Goal: Check status: Check status

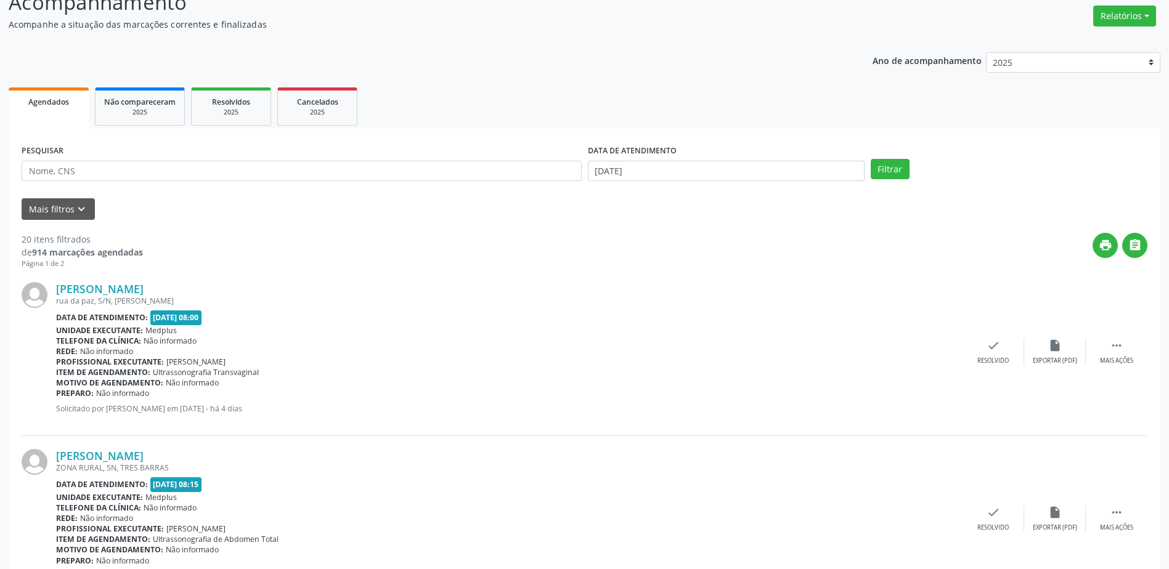
scroll to position [246, 0]
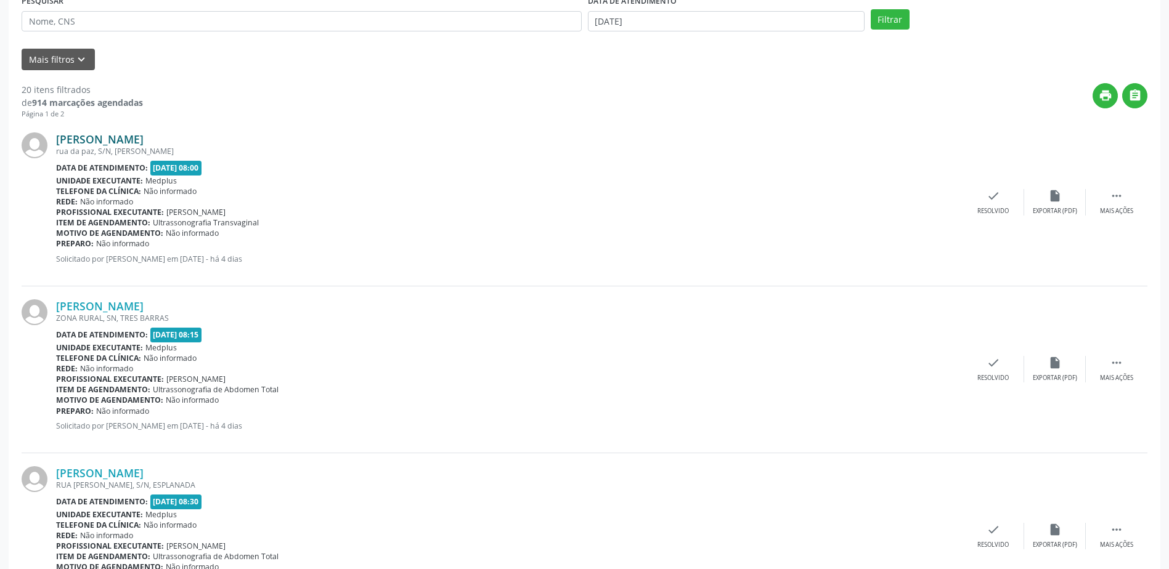
click at [122, 134] on link "[PERSON_NAME]" at bounding box center [99, 139] width 87 height 14
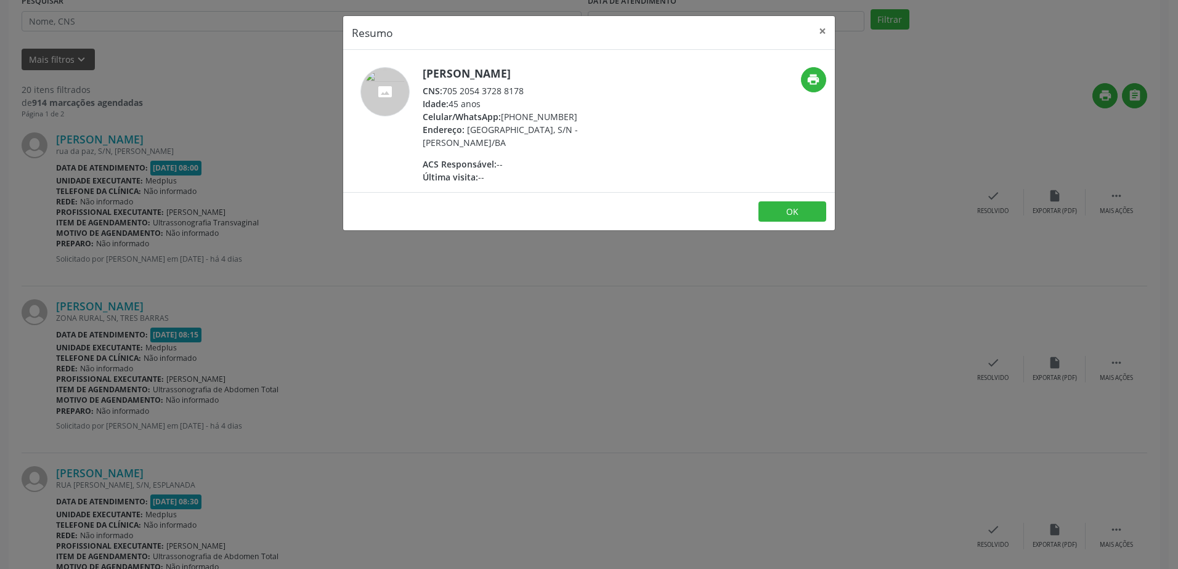
click at [466, 376] on div "Resumo × [PERSON_NAME] CNS: 705 2054 3728 8178 Idade: 45 anos Celular/WhatsApp:…" at bounding box center [589, 284] width 1178 height 569
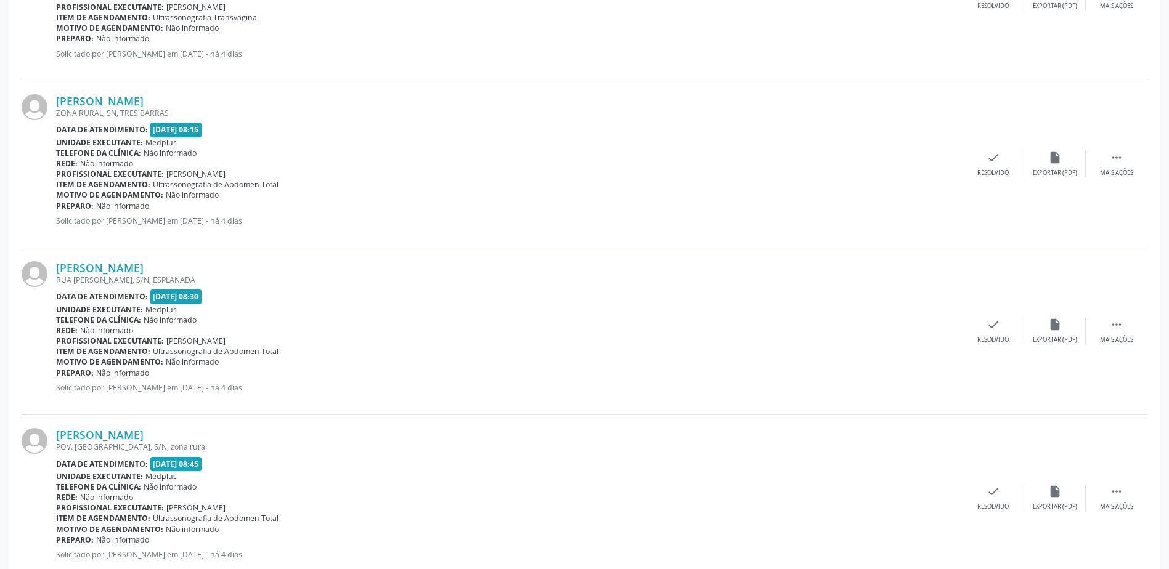
scroll to position [431, 0]
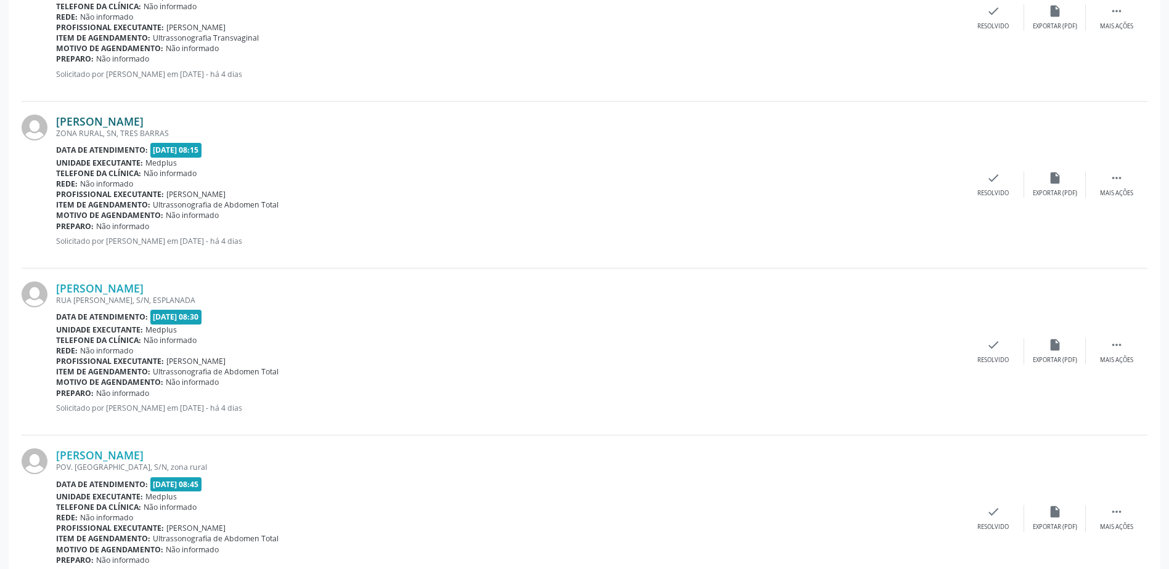
click at [126, 117] on link "[PERSON_NAME]" at bounding box center [99, 122] width 87 height 14
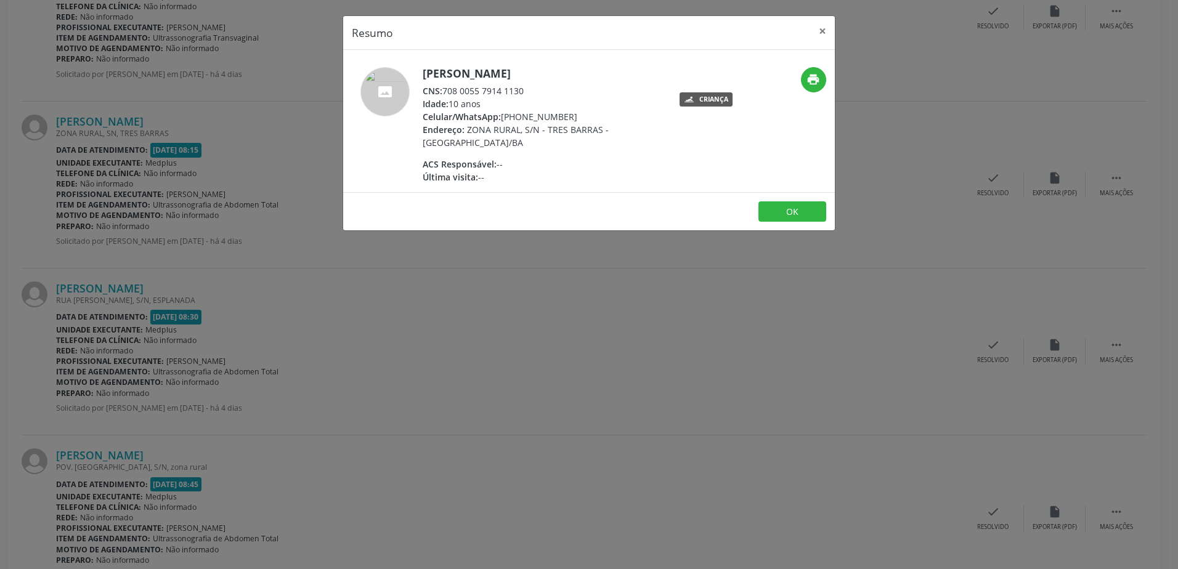
click at [522, 261] on div "Resumo × [PERSON_NAME] CNS: 708 0055 7914 1130 Idade: 10 anos Celular/WhatsApp:…" at bounding box center [589, 284] width 1178 height 569
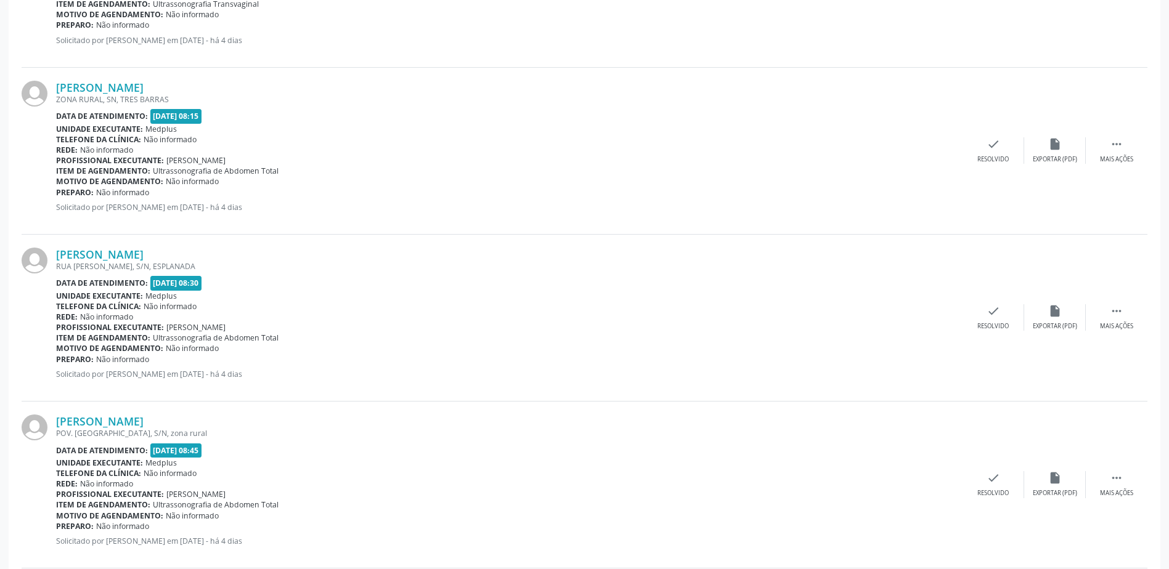
scroll to position [616, 0]
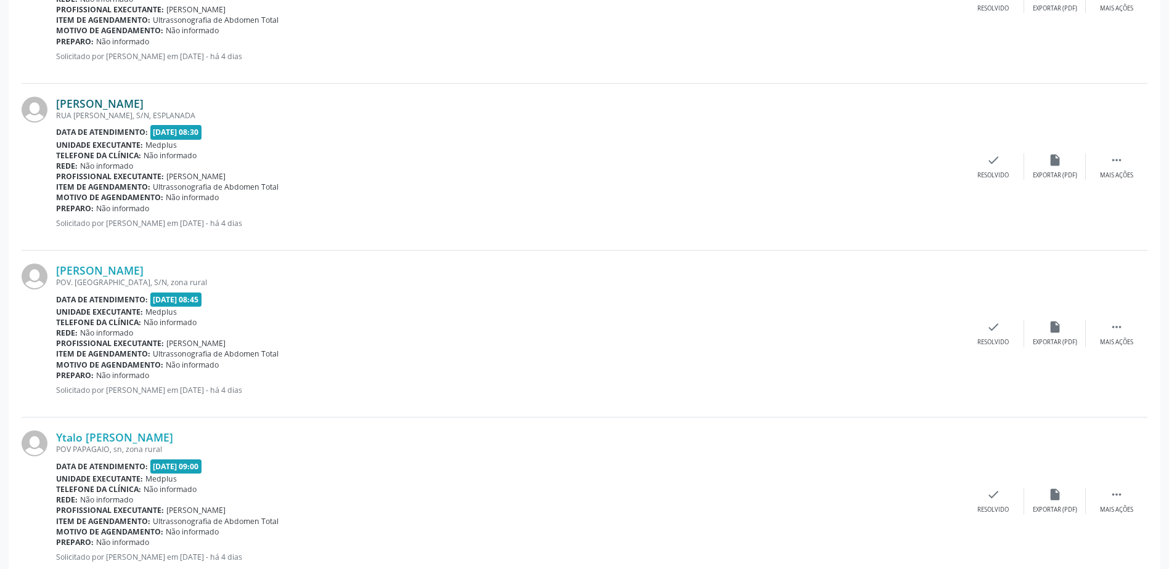
click at [113, 104] on link "[PERSON_NAME]" at bounding box center [99, 104] width 87 height 14
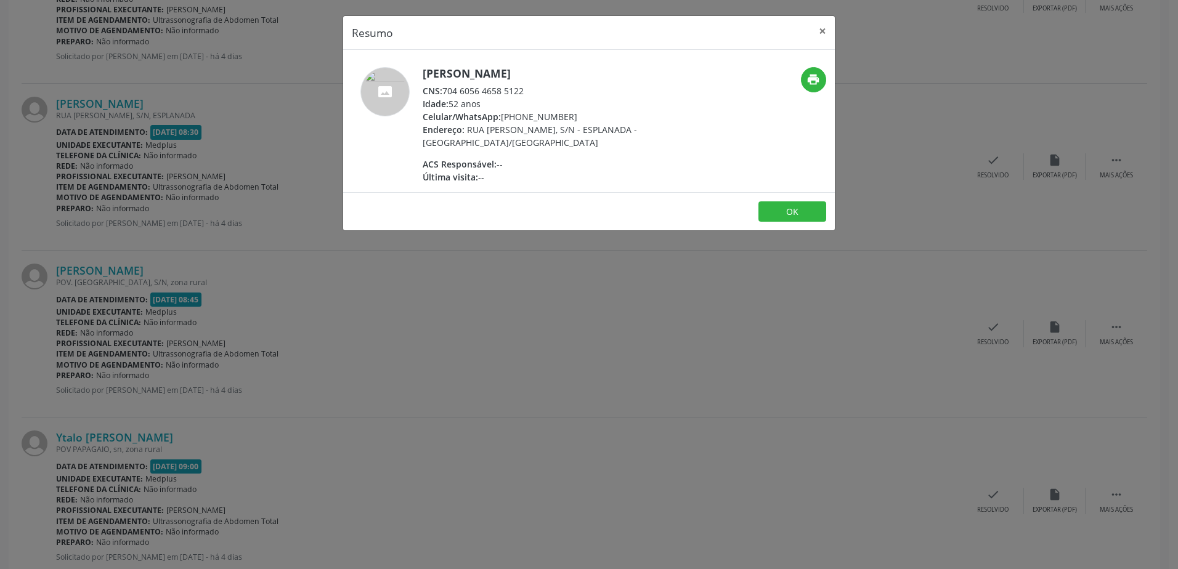
click at [462, 275] on div "Resumo × [PERSON_NAME] CNS: 704 6056 4658 5122 Idade: 52 anos Celular/WhatsApp:…" at bounding box center [589, 284] width 1178 height 569
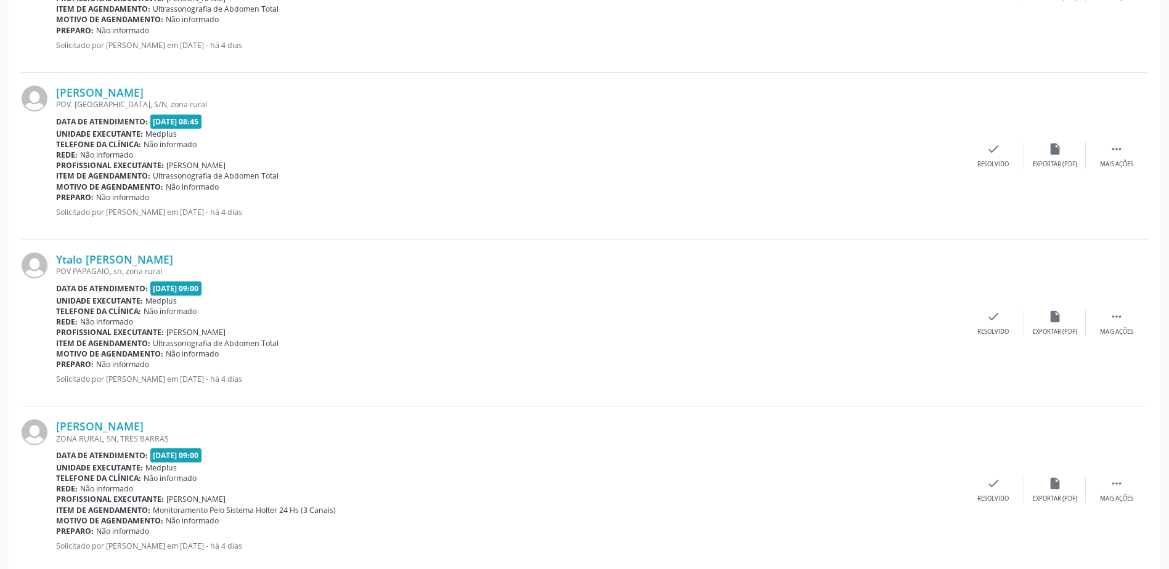
scroll to position [801, 0]
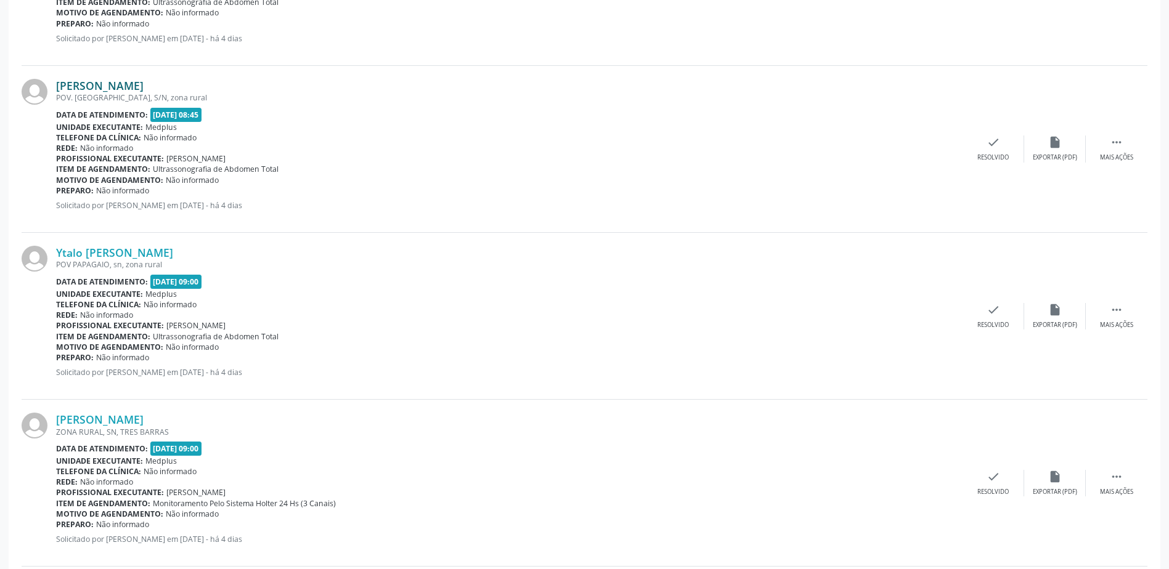
click at [144, 84] on link "[PERSON_NAME]" at bounding box center [99, 86] width 87 height 14
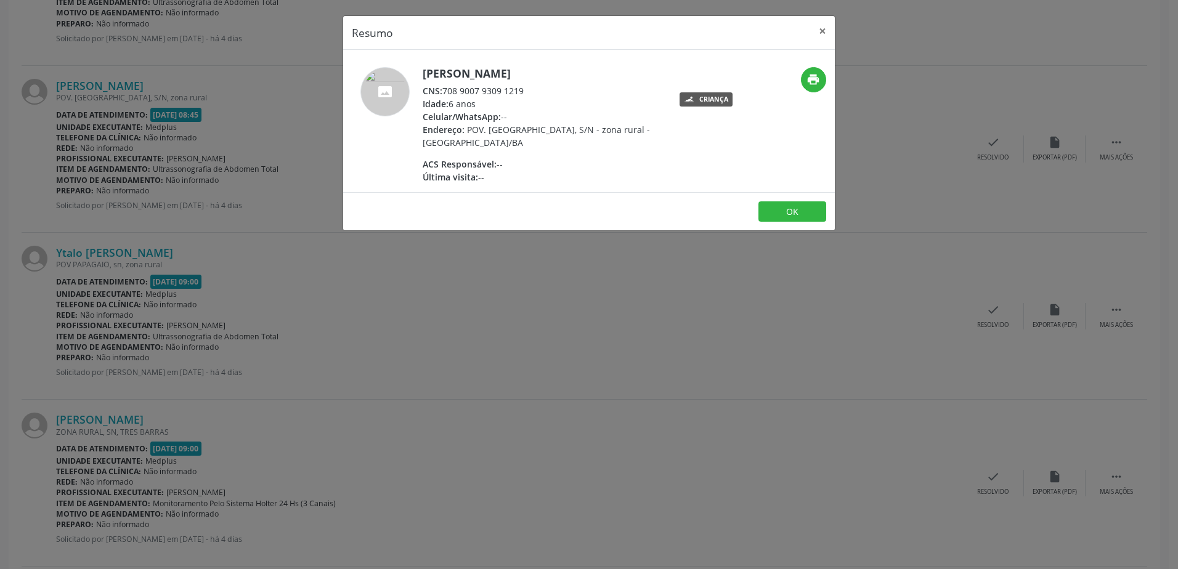
click at [453, 314] on div "Resumo × [PERSON_NAME] CNS: 708 9007 9309 1219 Idade: 6 anos Celular/WhatsApp: …" at bounding box center [589, 284] width 1178 height 569
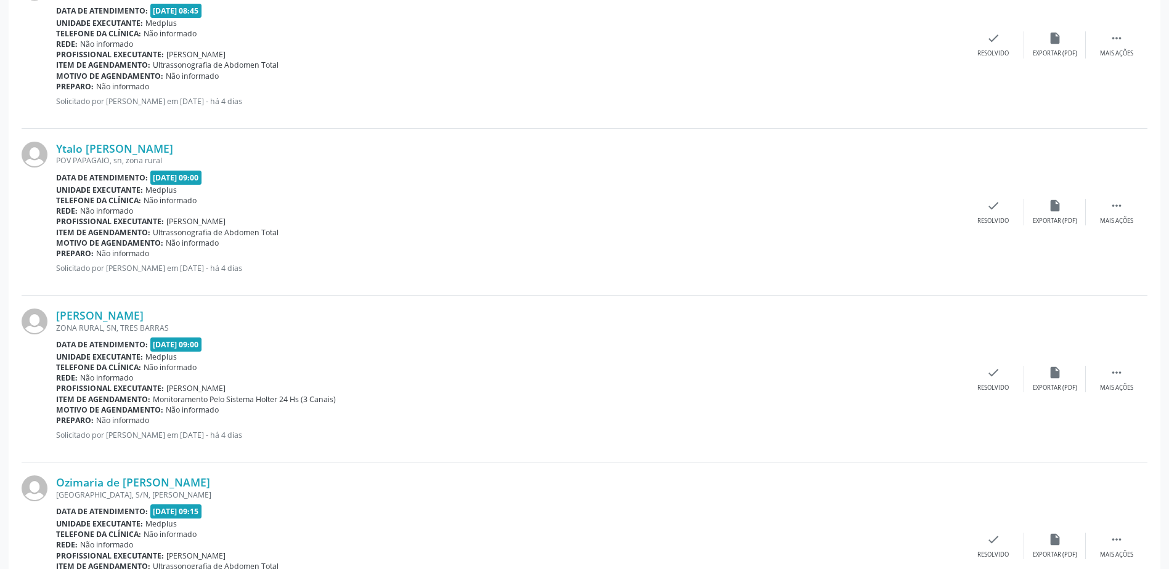
scroll to position [924, 0]
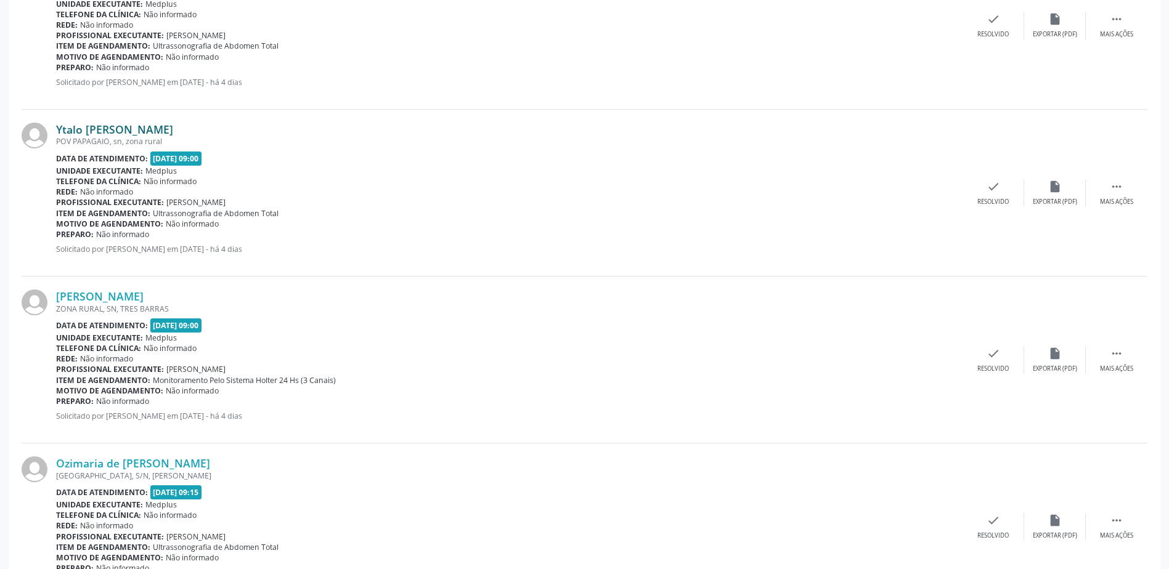
click at [160, 123] on link "Ytalo [PERSON_NAME]" at bounding box center [114, 130] width 117 height 14
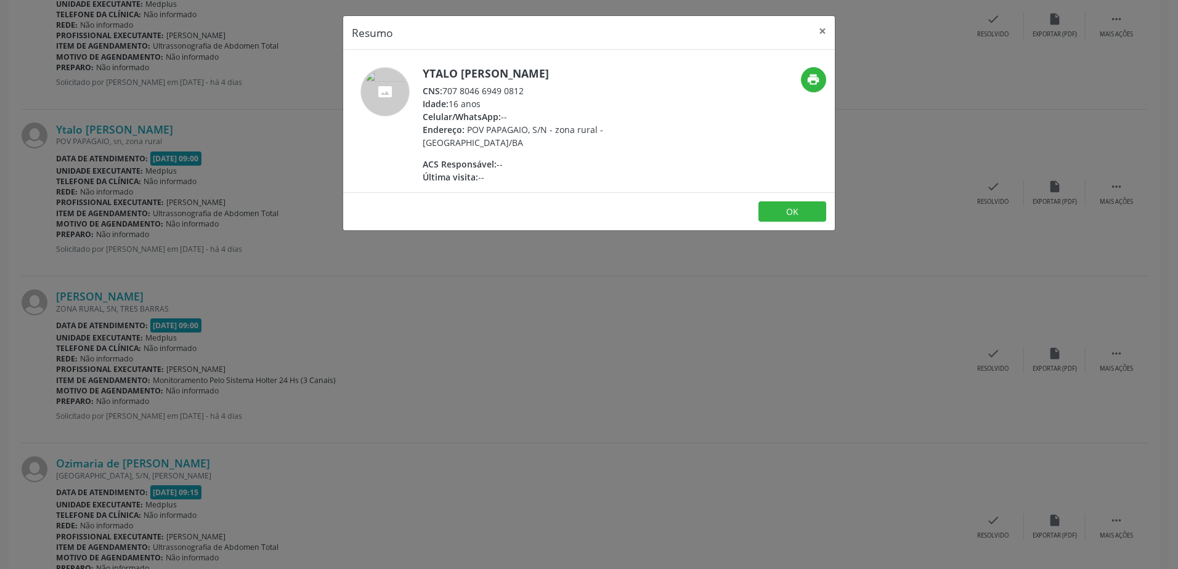
click at [623, 272] on div "Resumo × Ytalo [PERSON_NAME] CNS: 707 8046 6949 0812 Idade: 16 anos Celular/Wha…" at bounding box center [589, 284] width 1178 height 569
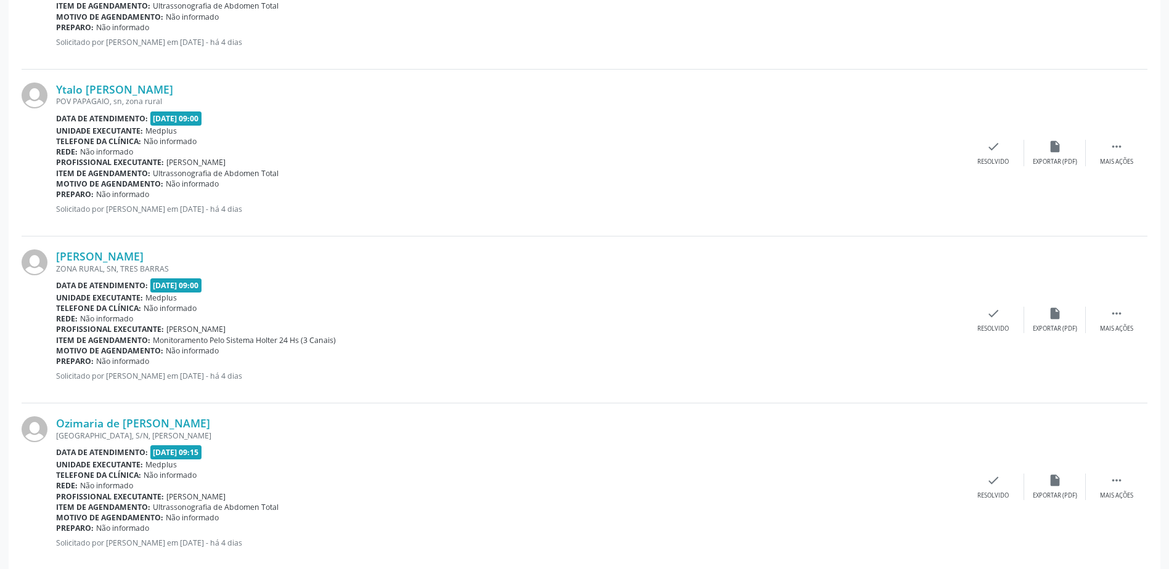
scroll to position [986, 0]
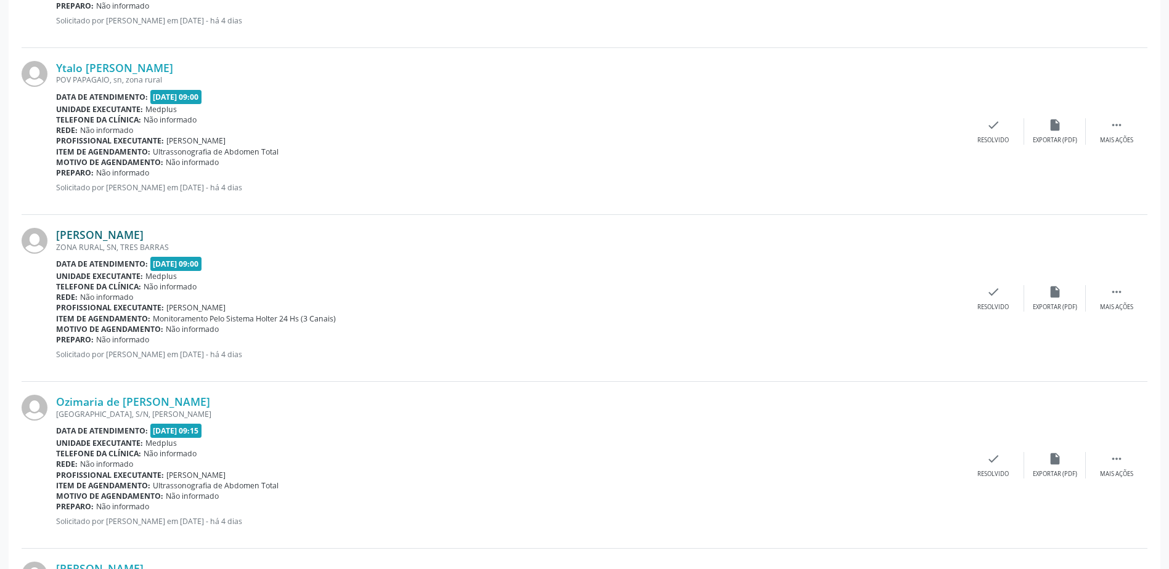
click at [134, 238] on link "[PERSON_NAME]" at bounding box center [99, 235] width 87 height 14
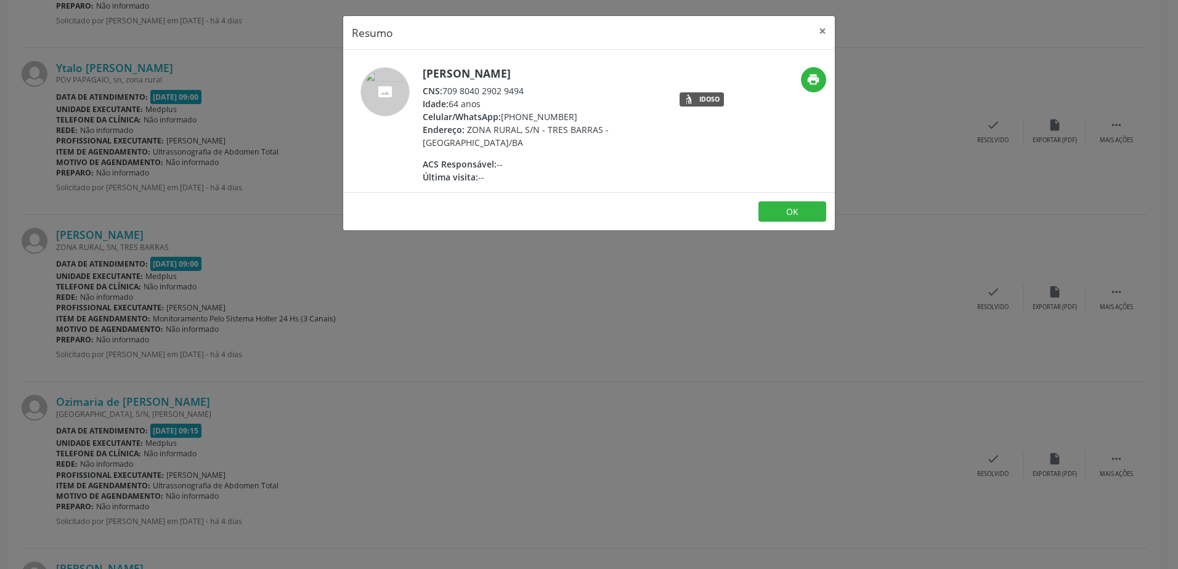
click at [548, 376] on div "Resumo × Valtenice de [PERSON_NAME] CNS: 709 8040 2902 9494 Idade: 64 anos Celu…" at bounding box center [589, 284] width 1178 height 569
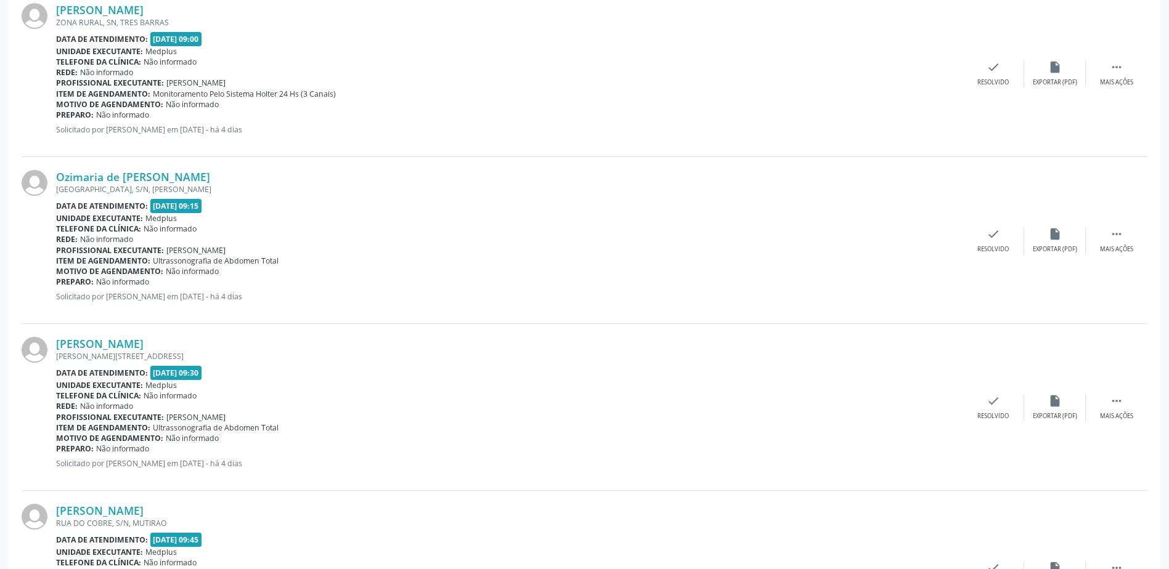
scroll to position [1232, 0]
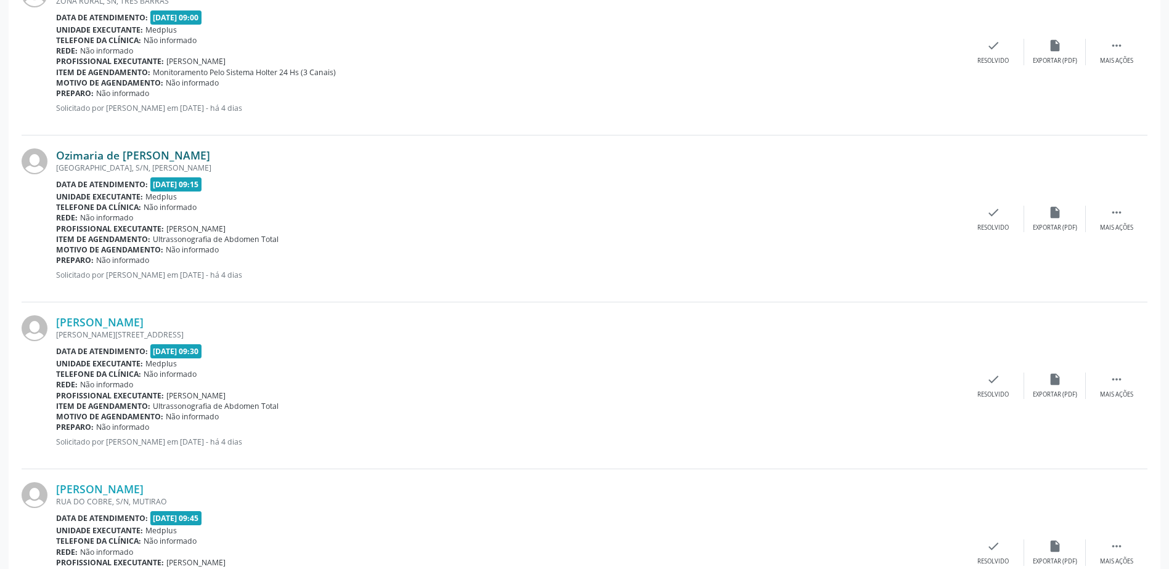
click at [120, 157] on link "Ozimaria de [PERSON_NAME]" at bounding box center [133, 155] width 154 height 14
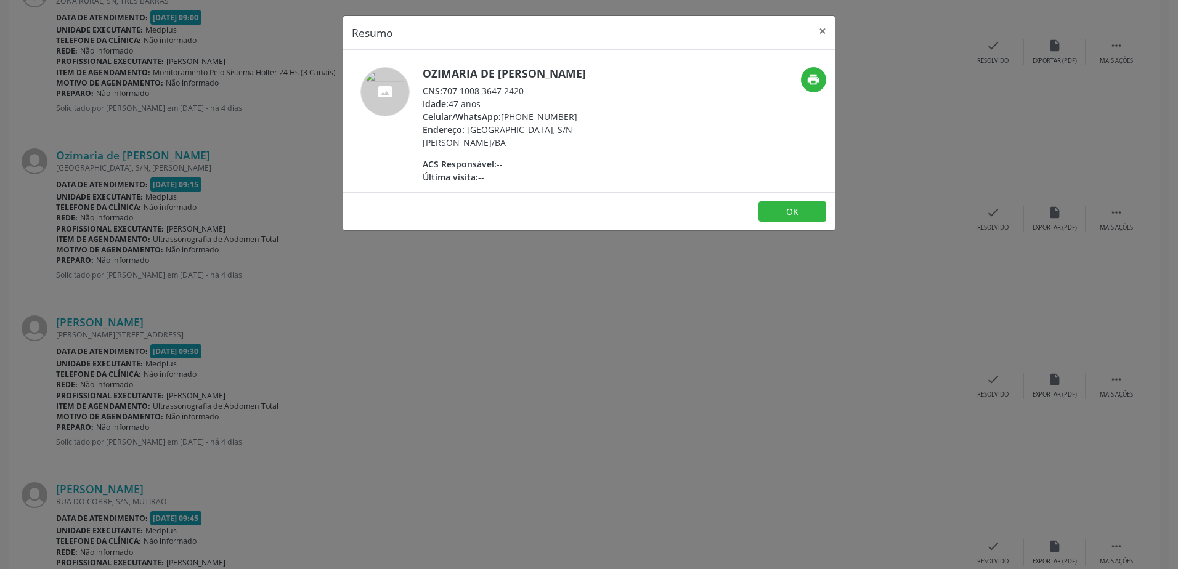
click at [476, 312] on div "Resumo × Ozimaria de [PERSON_NAME] CNS: 707 1008 3647 2420 Idade: 47 anos Celul…" at bounding box center [589, 284] width 1178 height 569
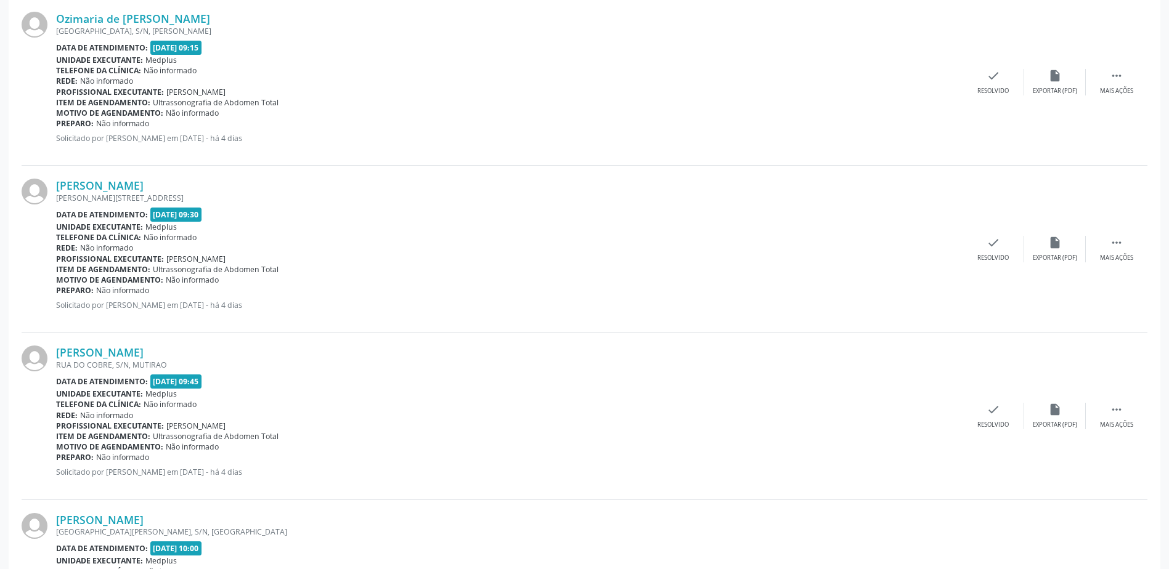
scroll to position [1417, 0]
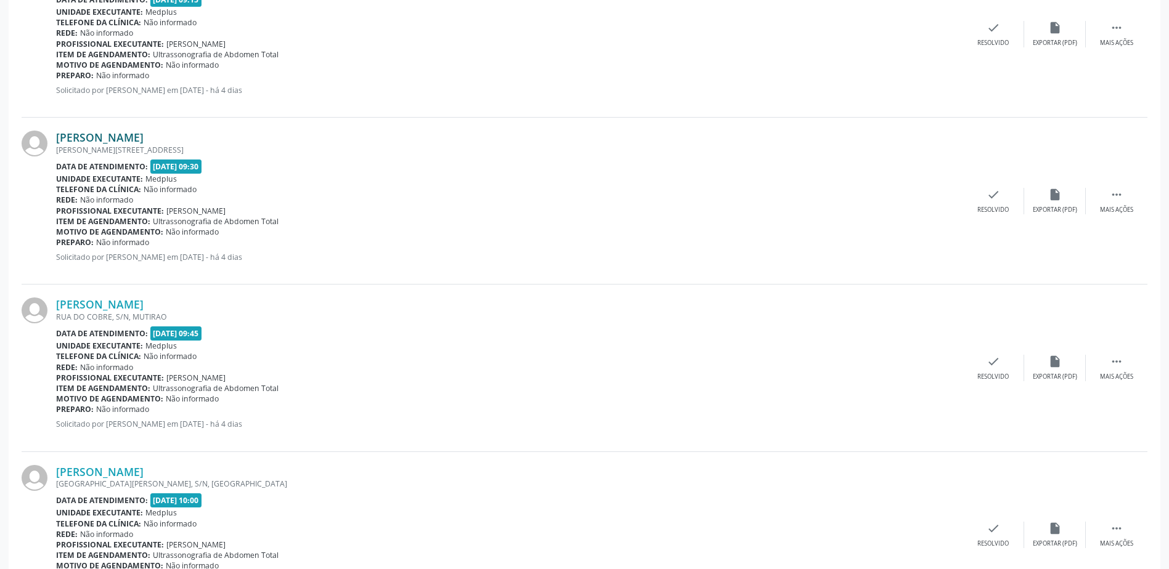
click at [144, 141] on link "[PERSON_NAME]" at bounding box center [99, 138] width 87 height 14
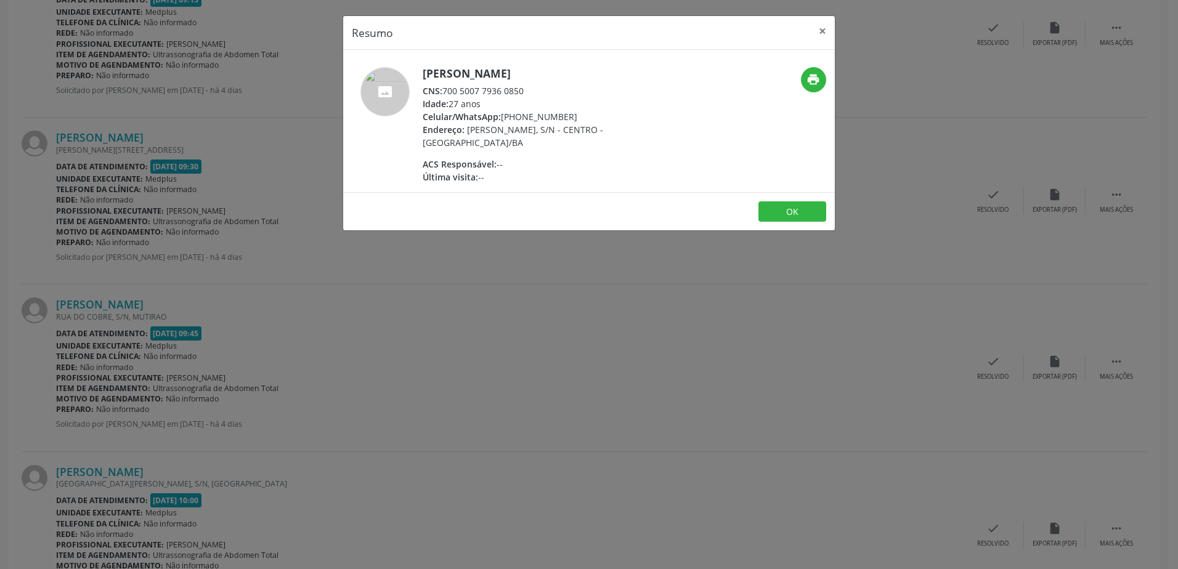
click at [697, 306] on div "Resumo × [PERSON_NAME] CNS: 700 5007 7936 0850 Idade: 27 anos Celular/WhatsApp:…" at bounding box center [589, 284] width 1178 height 569
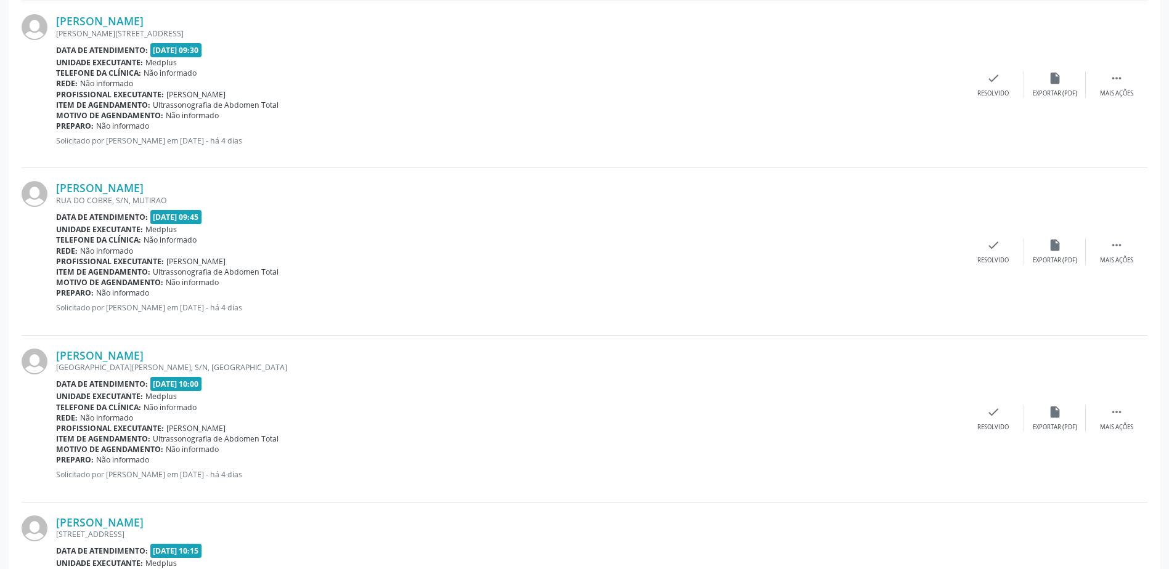
scroll to position [1540, 0]
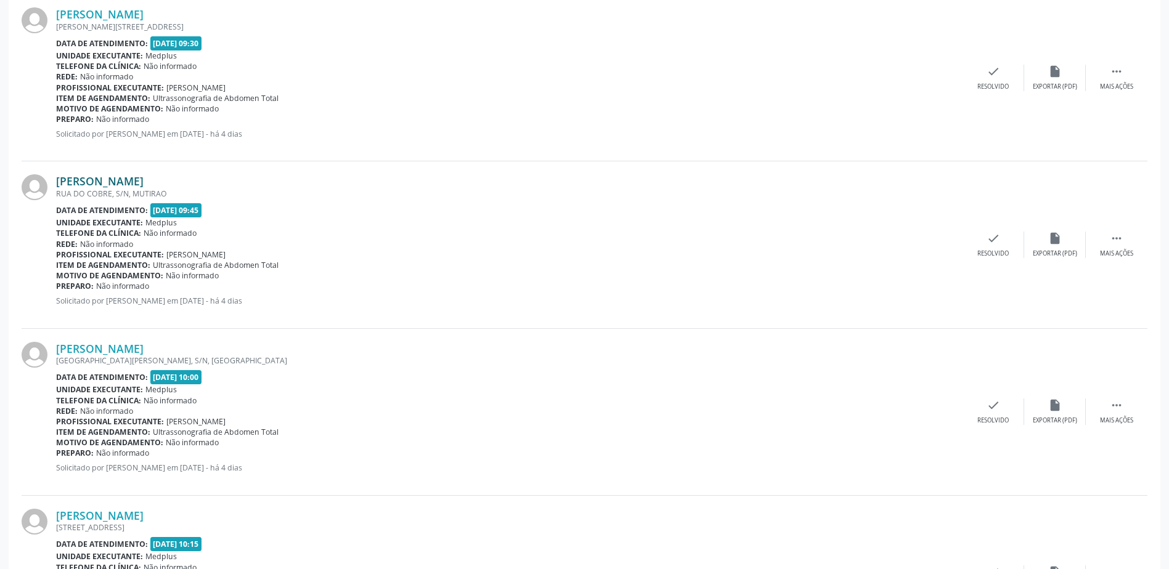
click at [128, 180] on link "[PERSON_NAME]" at bounding box center [99, 181] width 87 height 14
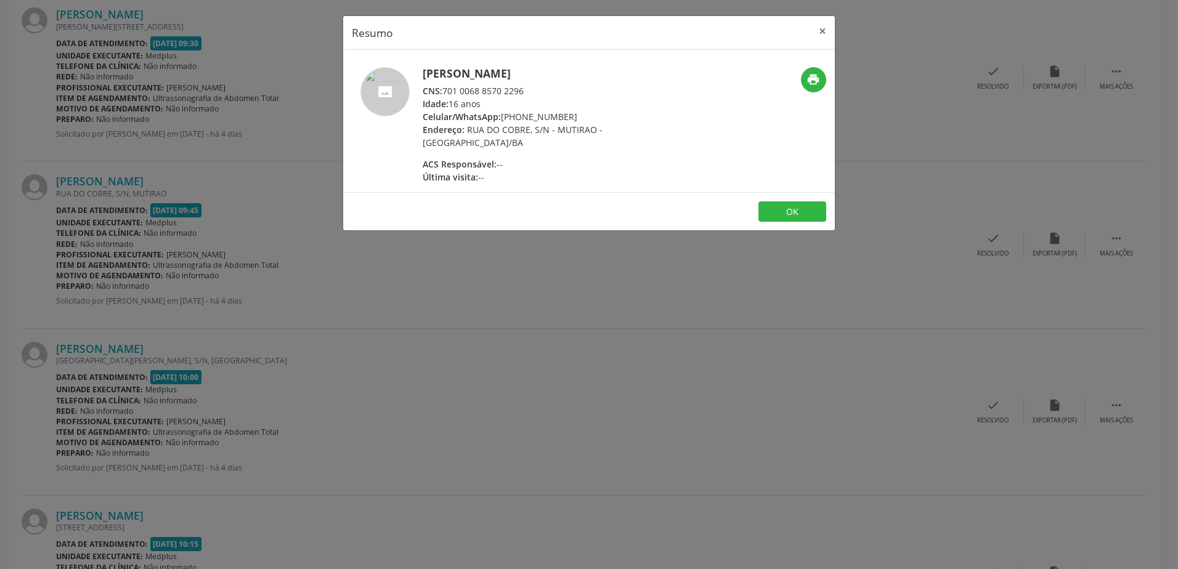
click at [498, 347] on div "Resumo × [PERSON_NAME] CNS: 701 0068 8570 2296 Idade: 16 anos Celular/WhatsApp:…" at bounding box center [589, 284] width 1178 height 569
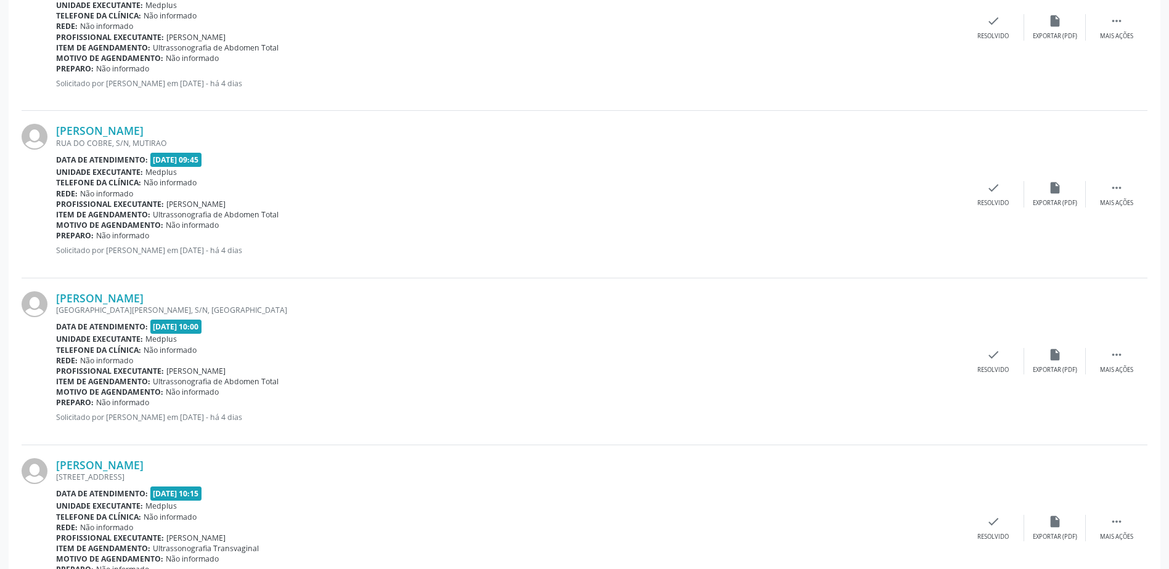
scroll to position [1663, 0]
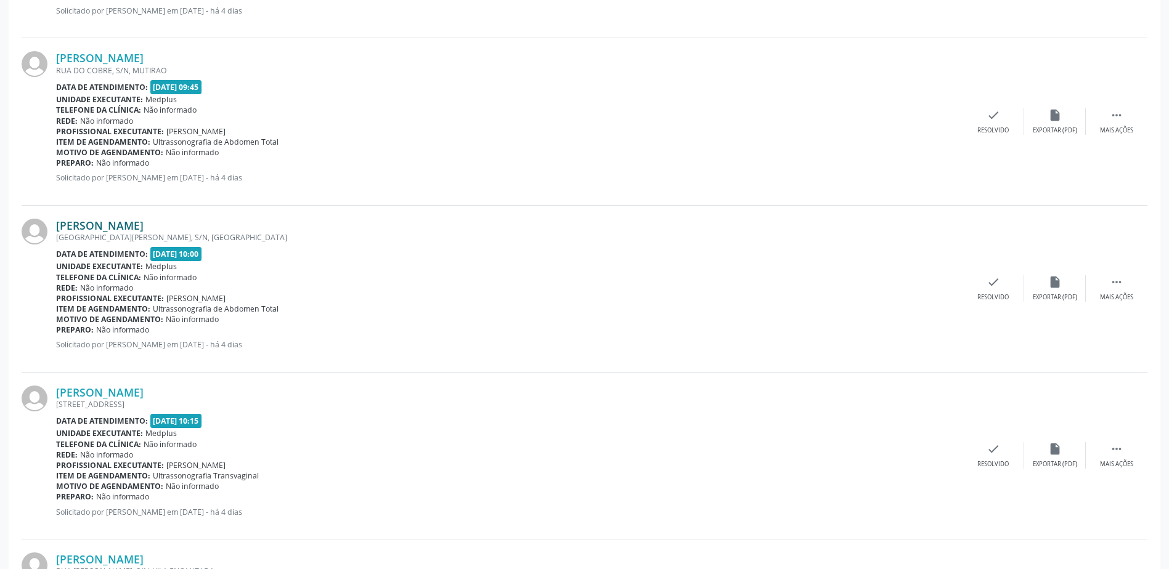
click at [130, 227] on link "[PERSON_NAME]" at bounding box center [99, 226] width 87 height 14
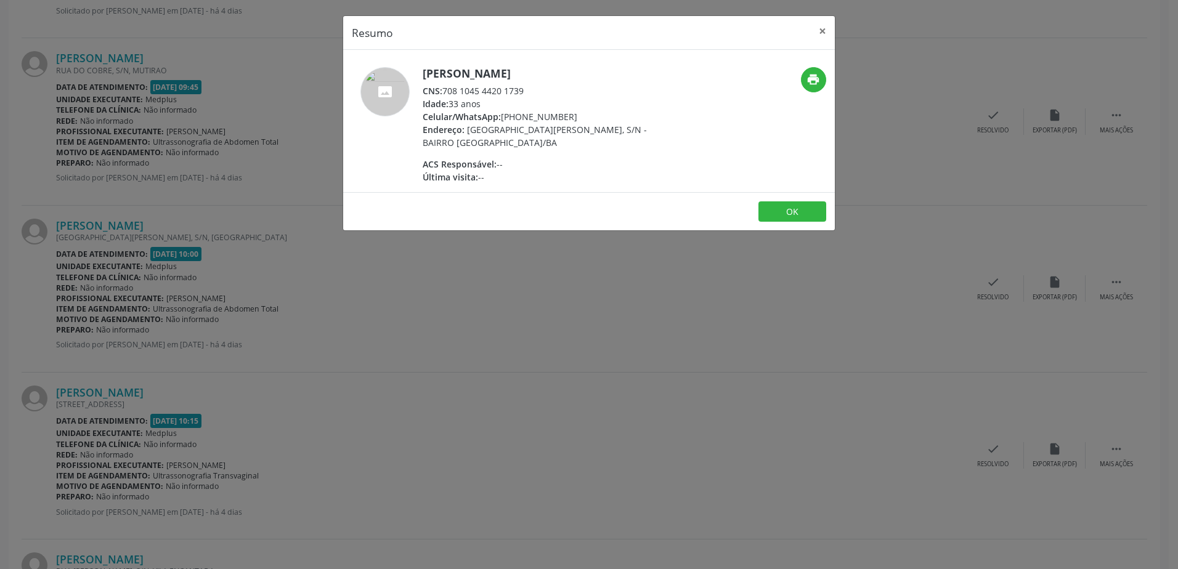
click at [553, 271] on div "Resumo × [PERSON_NAME] CNS: 708 1045 4420 1739 Idade: 33 anos Celular/WhatsApp:…" at bounding box center [589, 284] width 1178 height 569
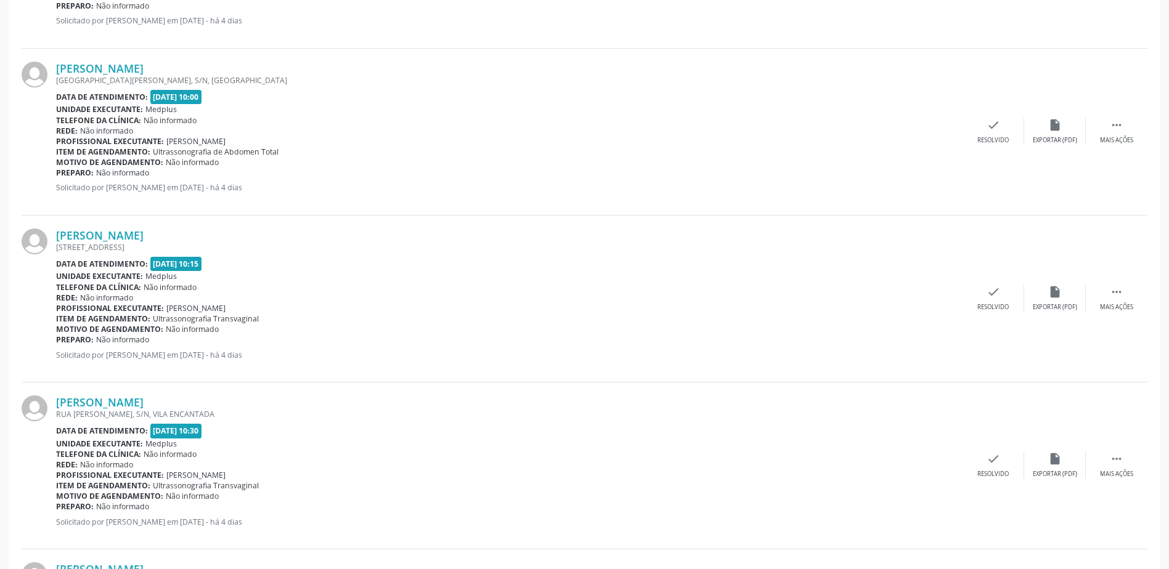
scroll to position [1848, 0]
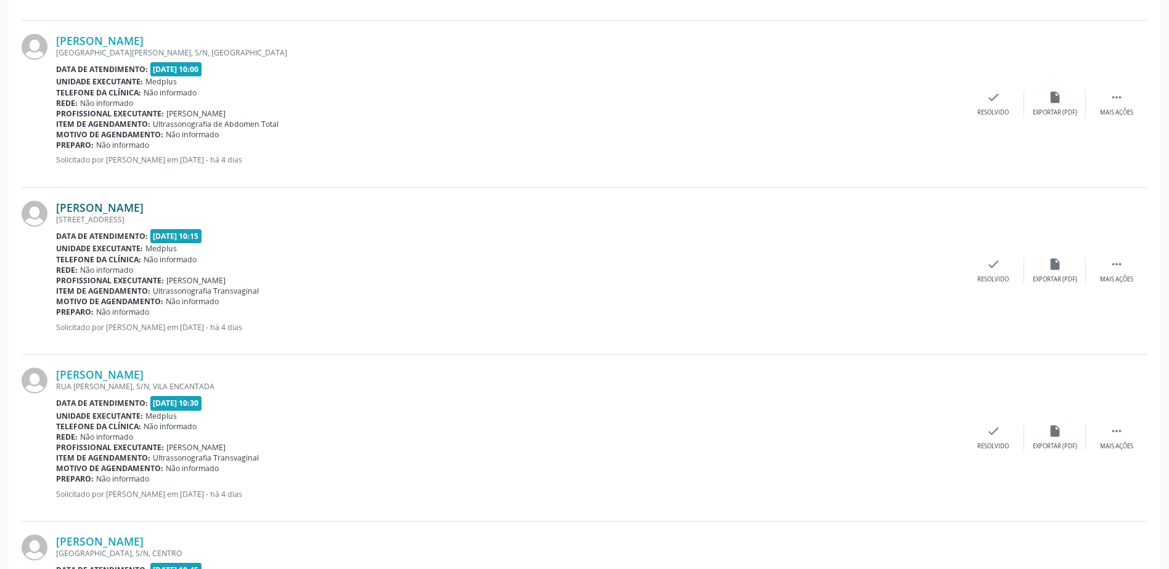
click at [137, 208] on link "[PERSON_NAME]" at bounding box center [99, 208] width 87 height 14
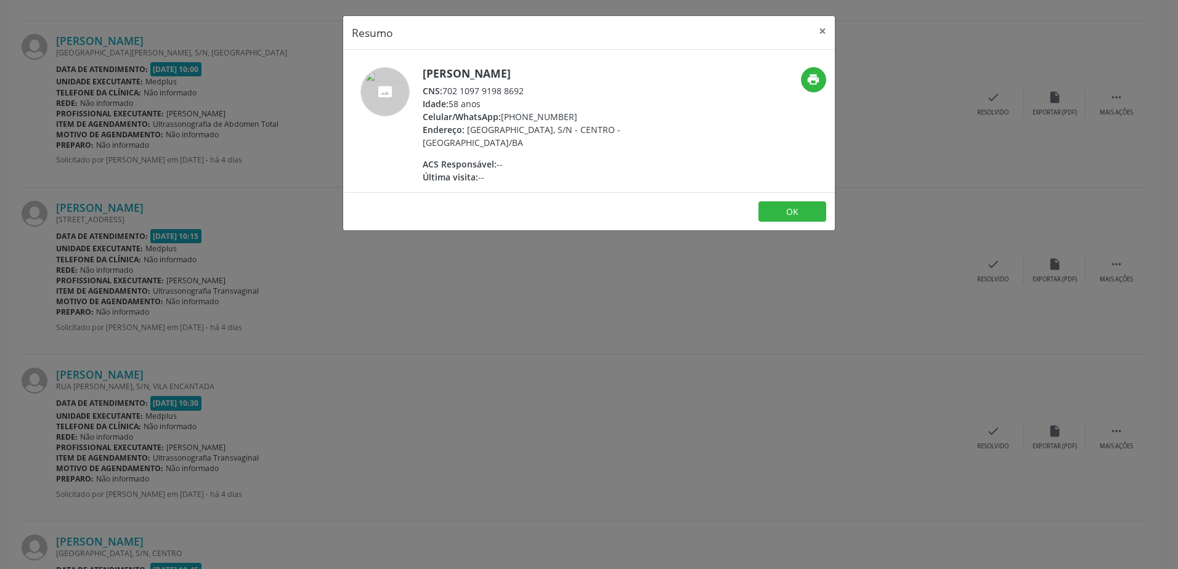
click at [491, 251] on div "Resumo × [PERSON_NAME] CNS: 702 1097 9198 8692 Idade: 58 anos Celular/WhatsApp:…" at bounding box center [589, 284] width 1178 height 569
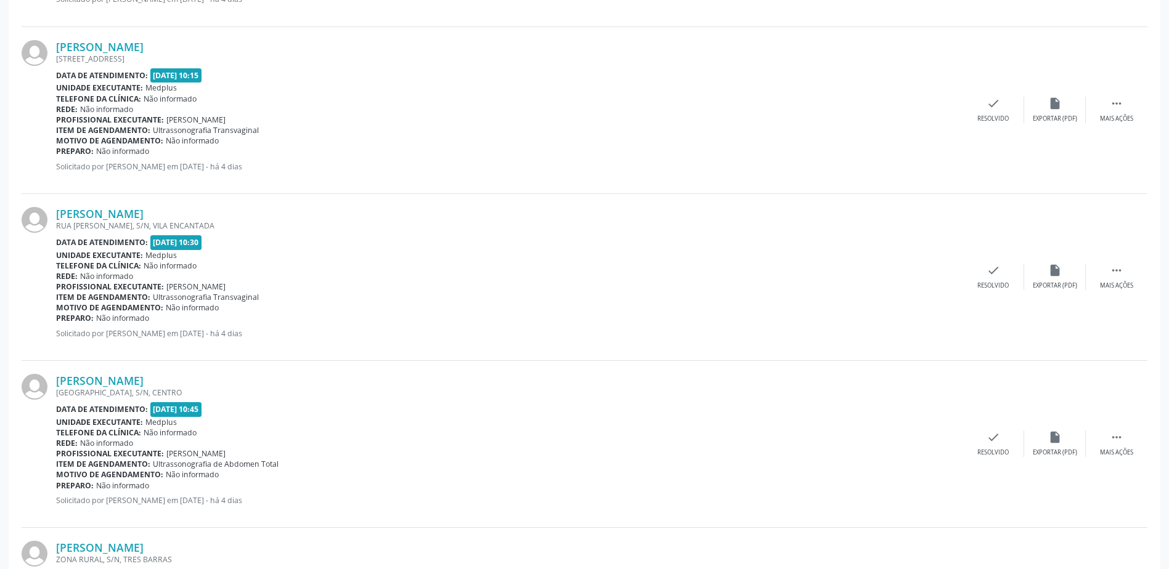
scroll to position [2033, 0]
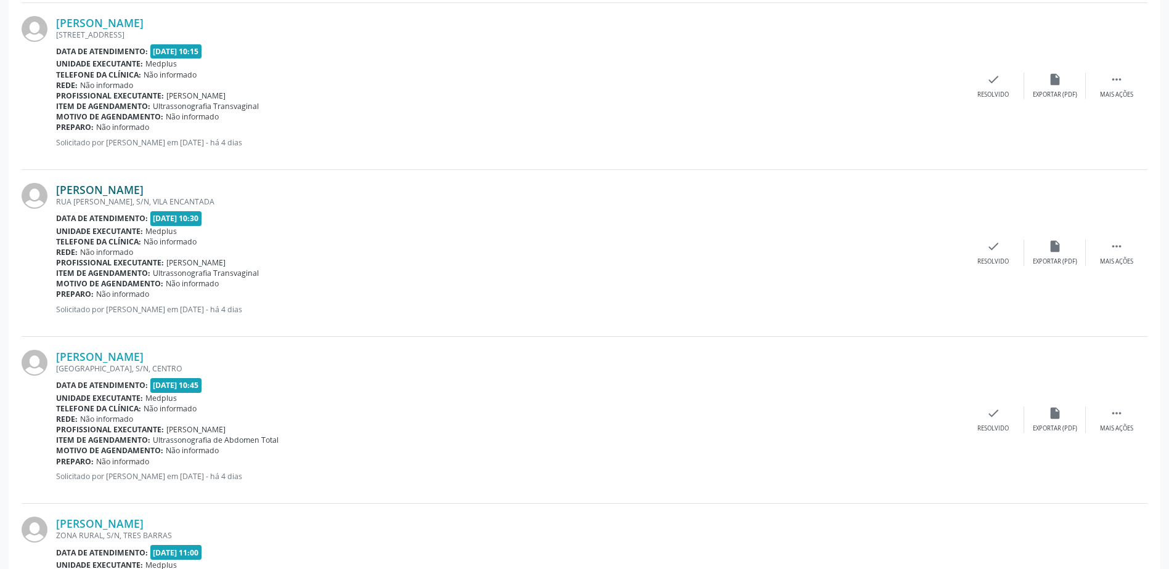
click at [118, 194] on link "[PERSON_NAME]" at bounding box center [99, 190] width 87 height 14
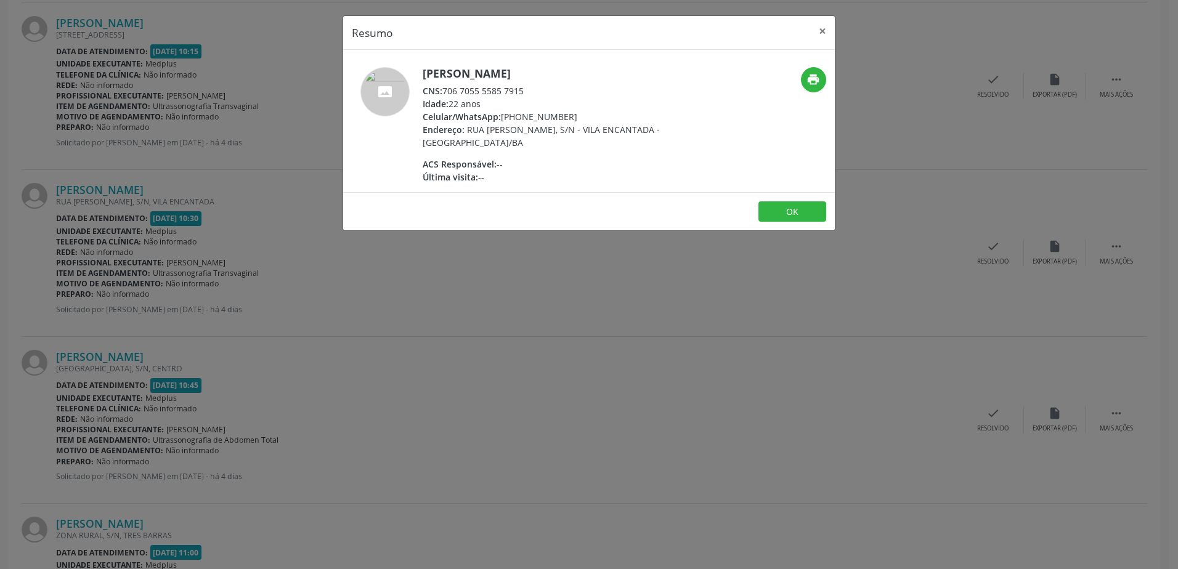
click at [501, 326] on div "Resumo × [PERSON_NAME] CNS: 706 7055 5585 7915 Idade: 22 anos Celular/WhatsApp:…" at bounding box center [589, 284] width 1178 height 569
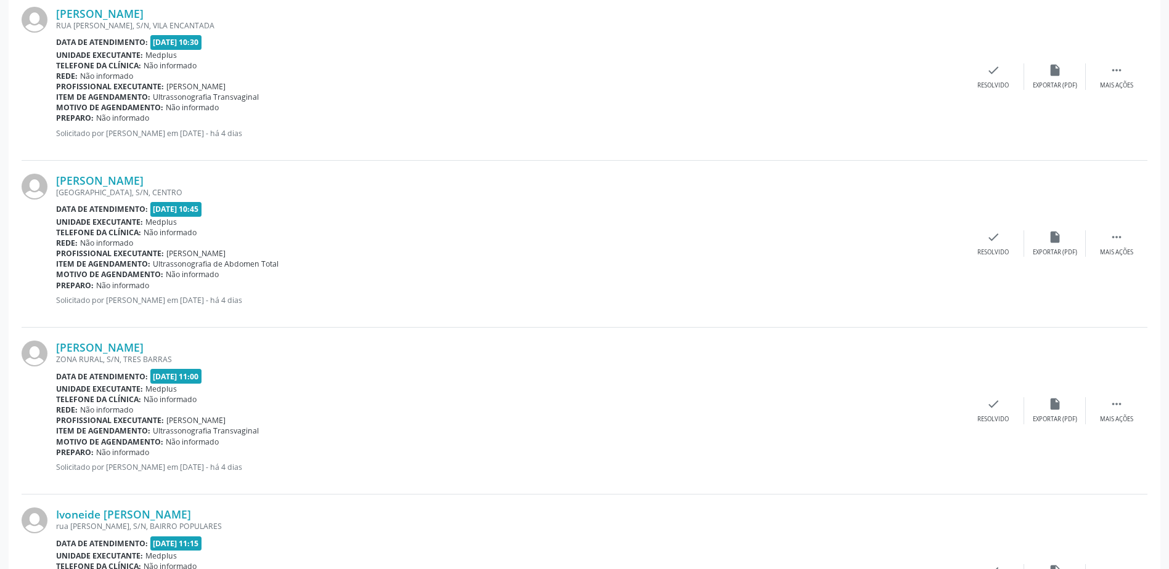
scroll to position [2218, 0]
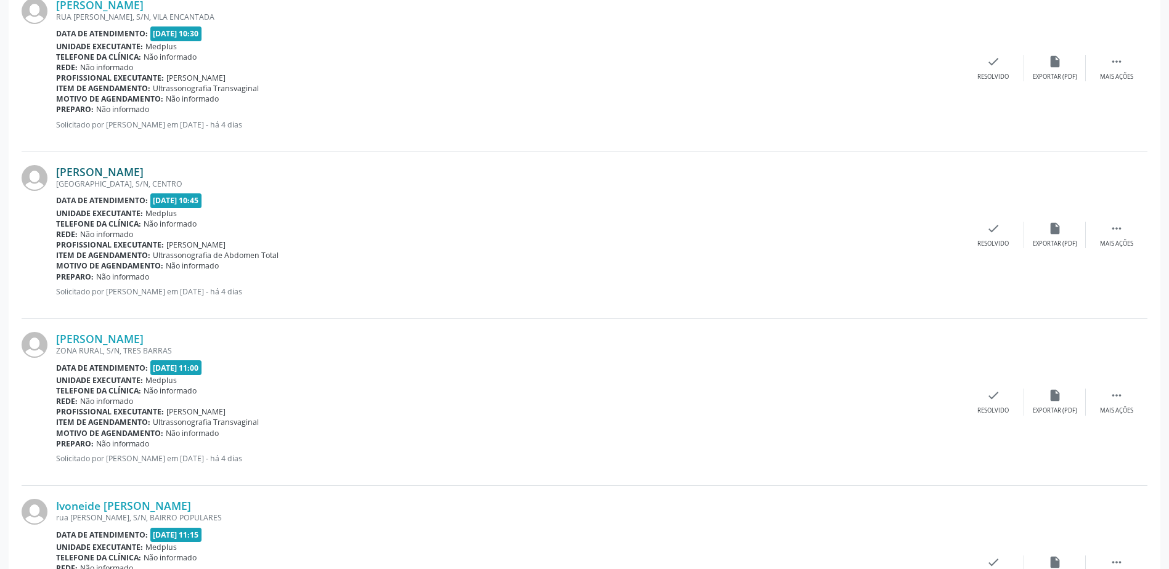
click at [144, 169] on link "[PERSON_NAME]" at bounding box center [99, 172] width 87 height 14
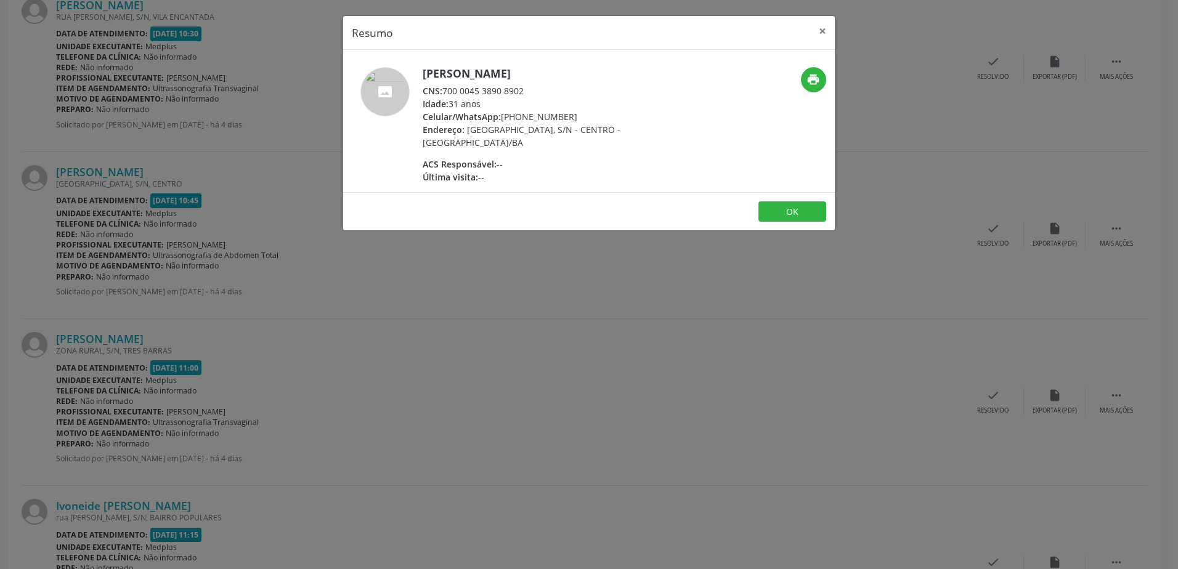
click at [609, 256] on div "Resumo × [PERSON_NAME] CNS: 700 0045 3890 8902 Idade: 31 anos Celular/WhatsApp:…" at bounding box center [589, 284] width 1178 height 569
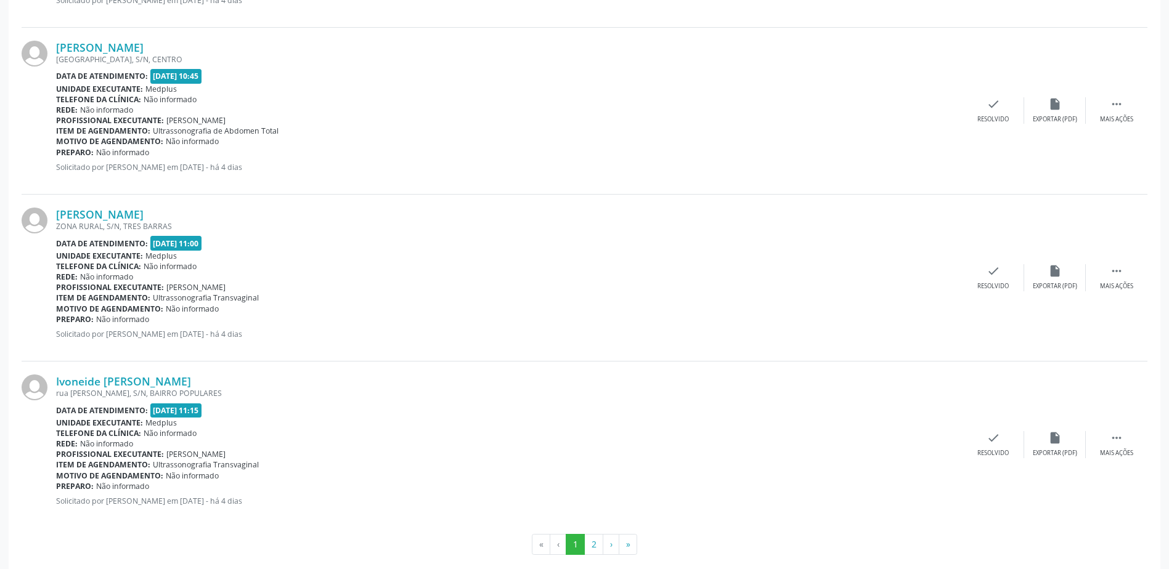
scroll to position [2358, 0]
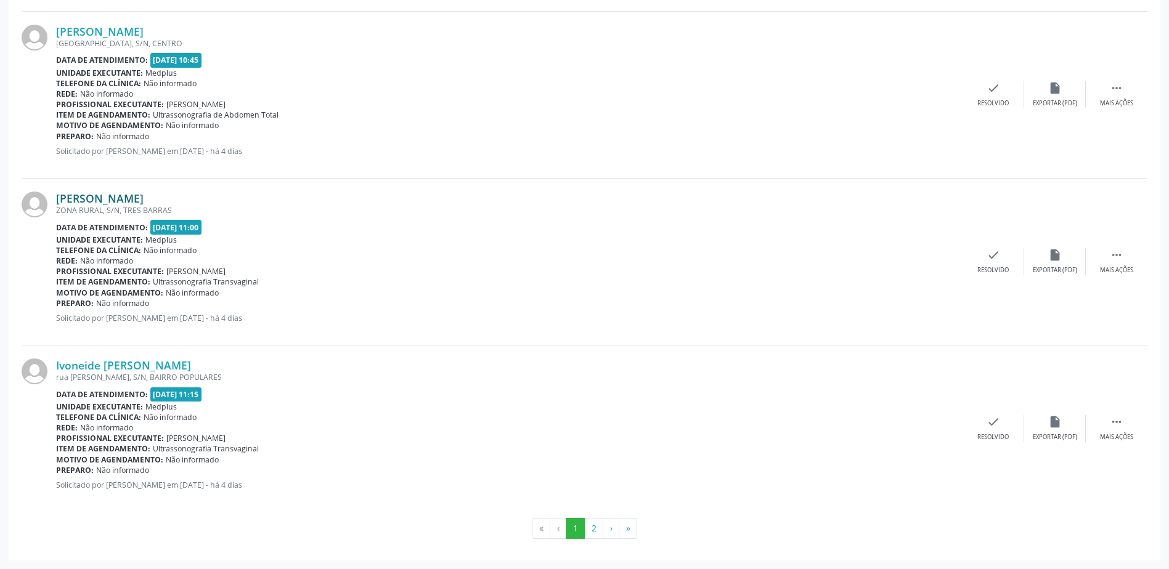
click at [109, 202] on link "[PERSON_NAME]" at bounding box center [99, 199] width 87 height 14
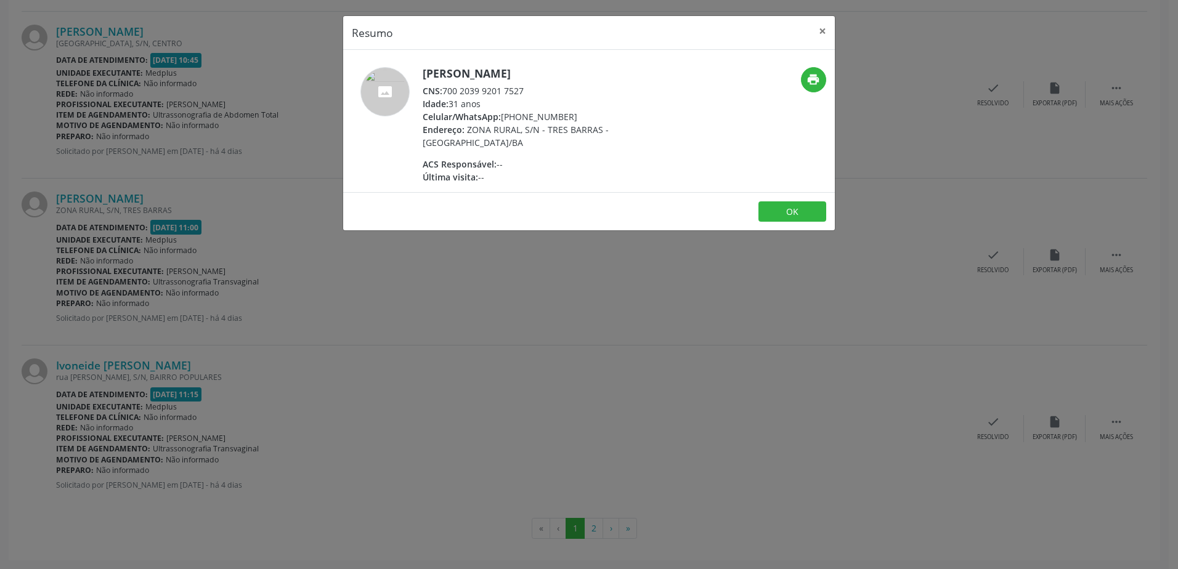
click at [665, 274] on div "Resumo × Rosineide [PERSON_NAME] CNS: 700 2039 9201 7527 Idade: 31 anos Celular…" at bounding box center [589, 284] width 1178 height 569
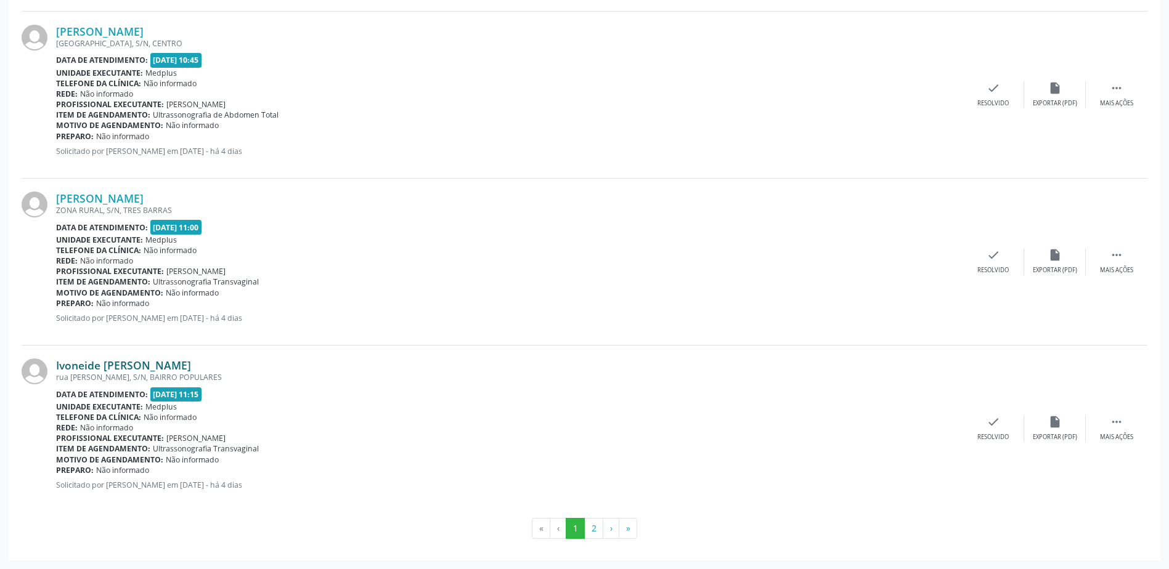
click at [129, 371] on link "Ivoneide [PERSON_NAME]" at bounding box center [123, 366] width 135 height 14
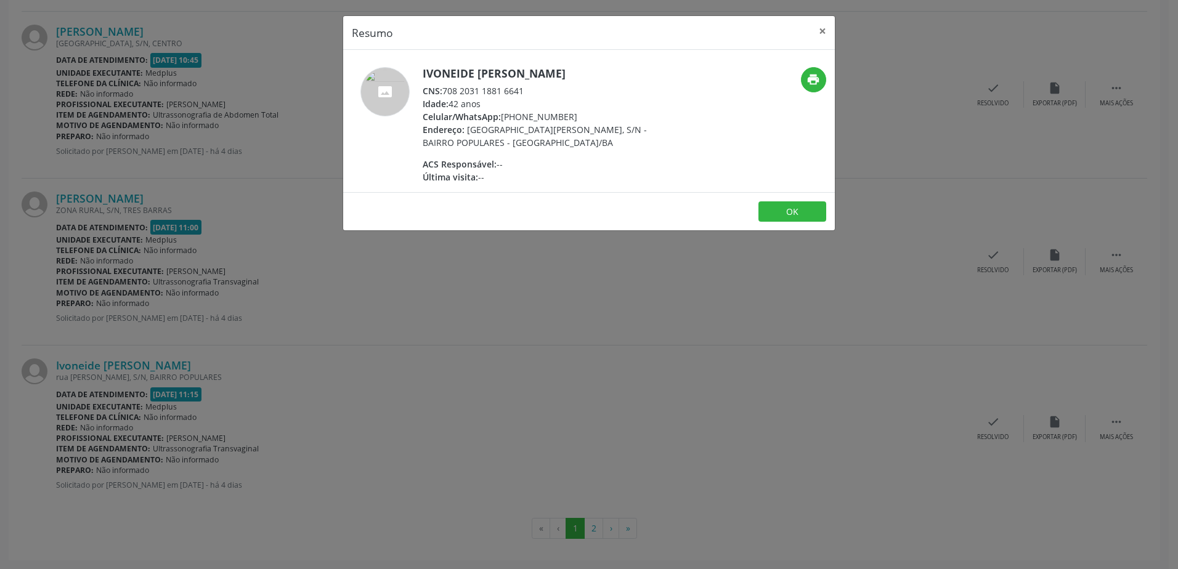
click at [523, 373] on div "Resumo × Ivoneide [PERSON_NAME] CNS: 708 2031 1881 6641 Idade: 42 anos Celular/…" at bounding box center [589, 284] width 1178 height 569
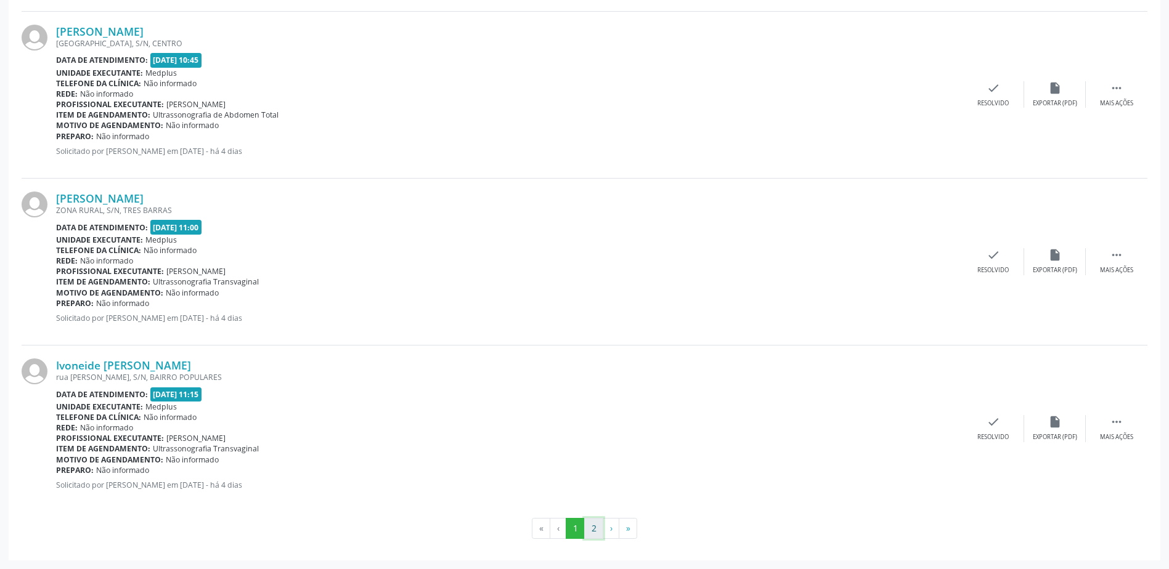
click at [599, 533] on button "2" at bounding box center [593, 528] width 19 height 21
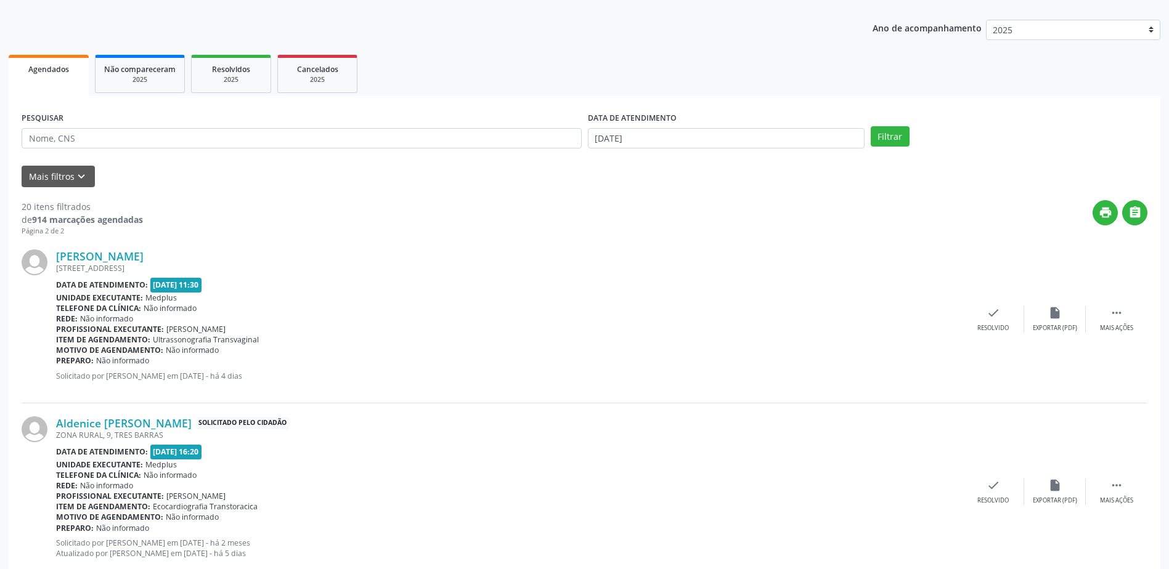
scroll to position [185, 0]
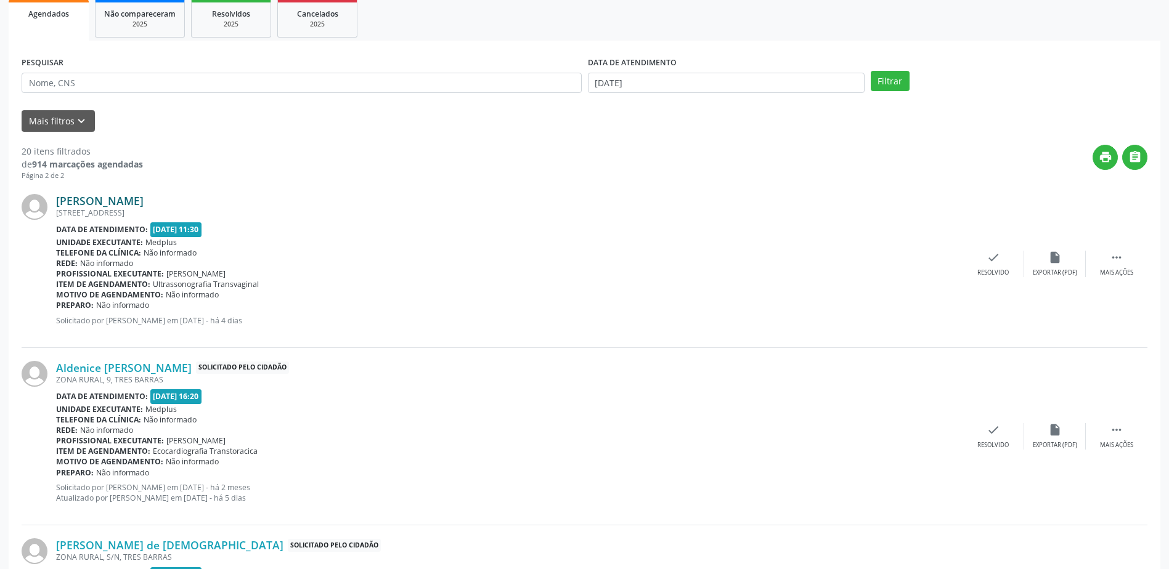
click at [120, 206] on link "[PERSON_NAME]" at bounding box center [99, 201] width 87 height 14
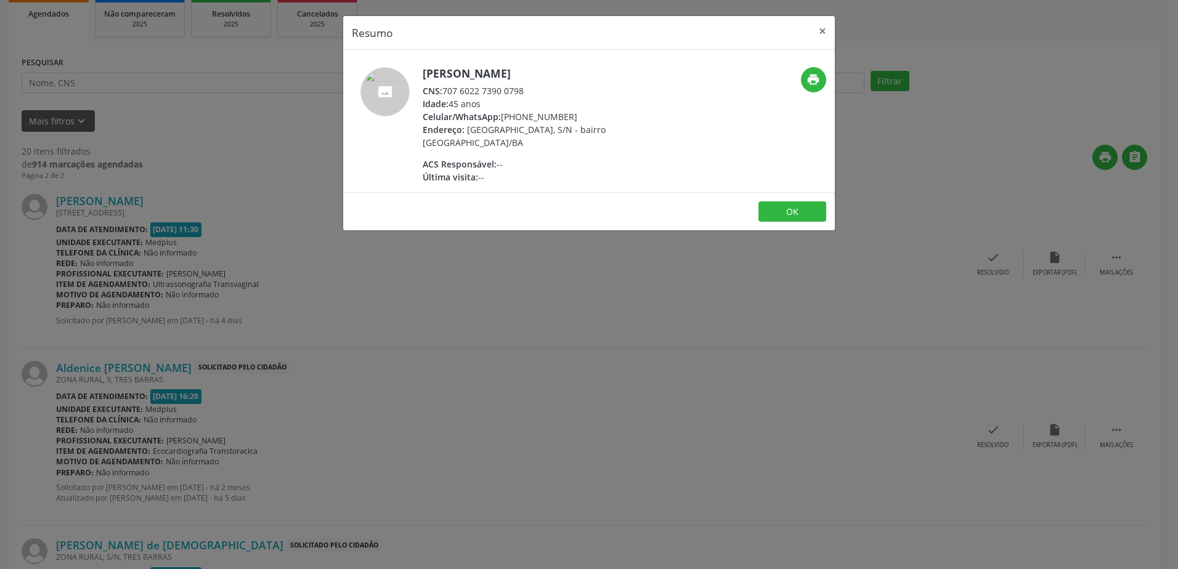
click at [546, 263] on div "Resumo × [PERSON_NAME] CNS: 707 6022 7390 0798 Idade: 45 anos Celular/WhatsApp:…" at bounding box center [589, 284] width 1178 height 569
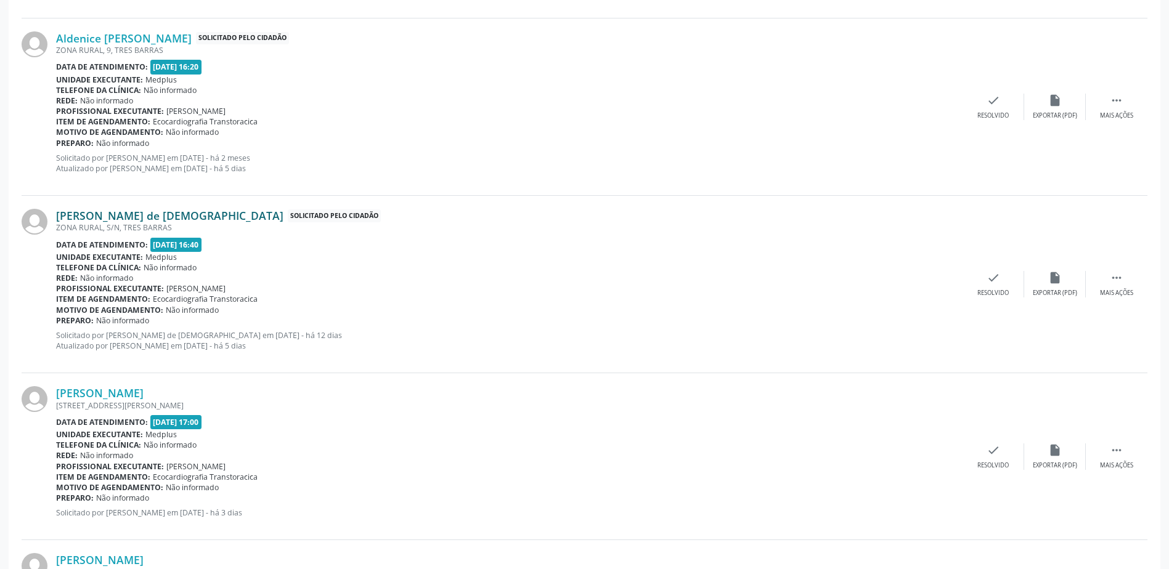
scroll to position [493, 0]
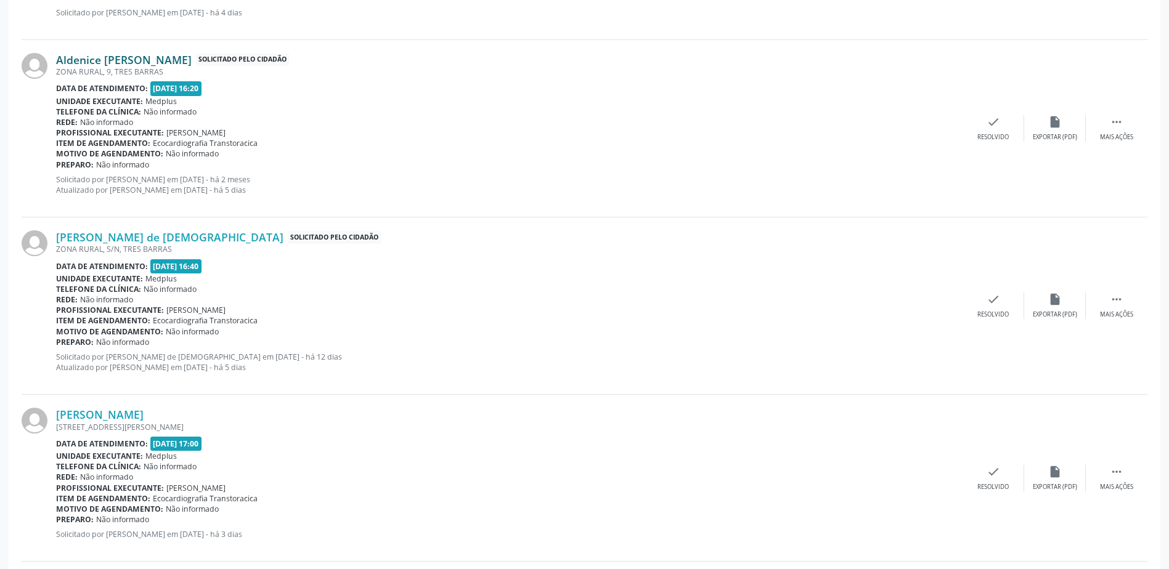
click at [70, 65] on link "Aldenice [PERSON_NAME]" at bounding box center [124, 60] width 136 height 14
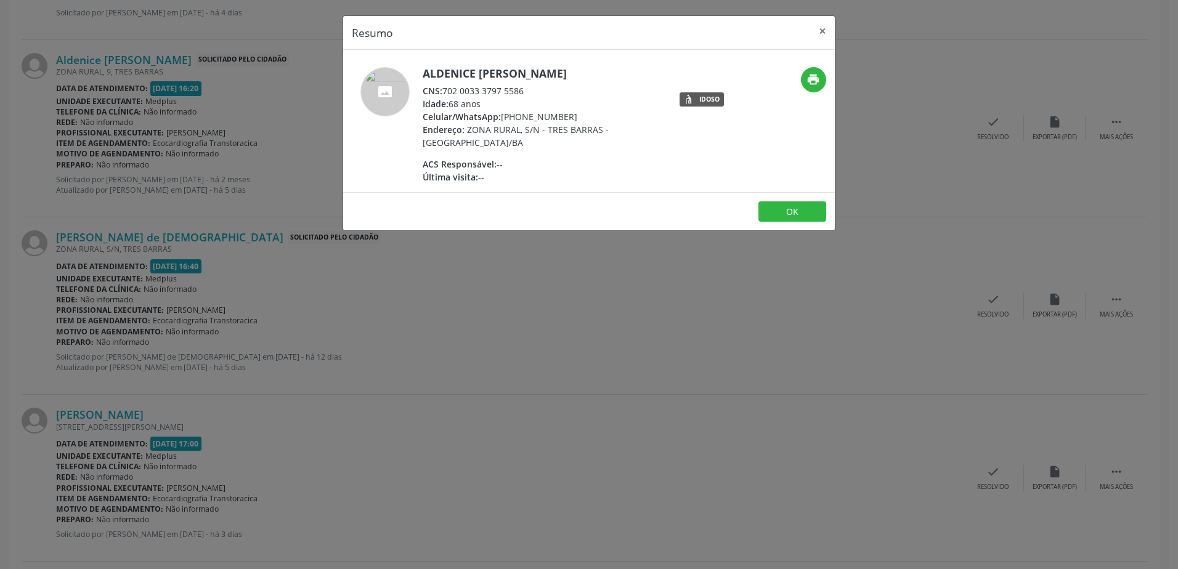
click at [519, 251] on div "Resumo × Aldenice [PERSON_NAME] CNS: 702 0033 3797 5586 Idade: 68 anos Celular/…" at bounding box center [589, 284] width 1178 height 569
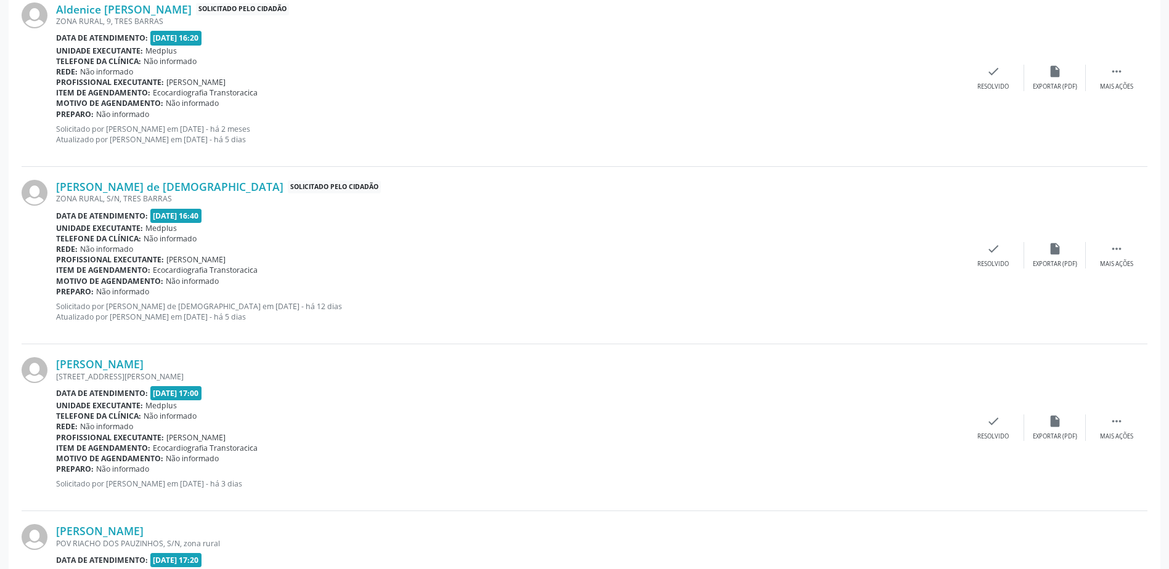
scroll to position [616, 0]
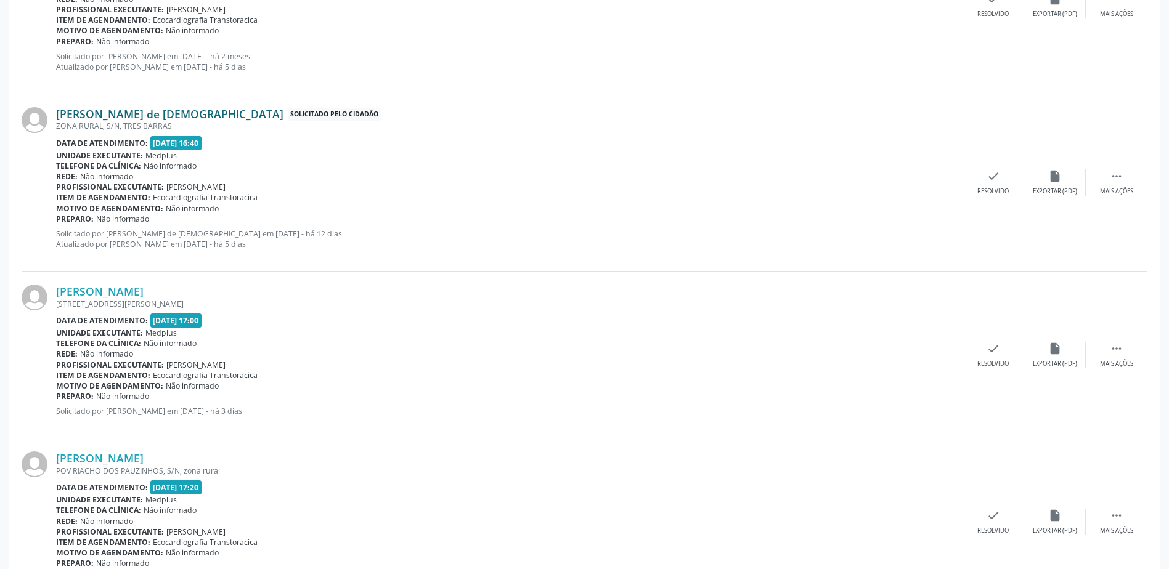
click at [111, 118] on link "[PERSON_NAME] de [DEMOGRAPHIC_DATA]" at bounding box center [169, 114] width 227 height 14
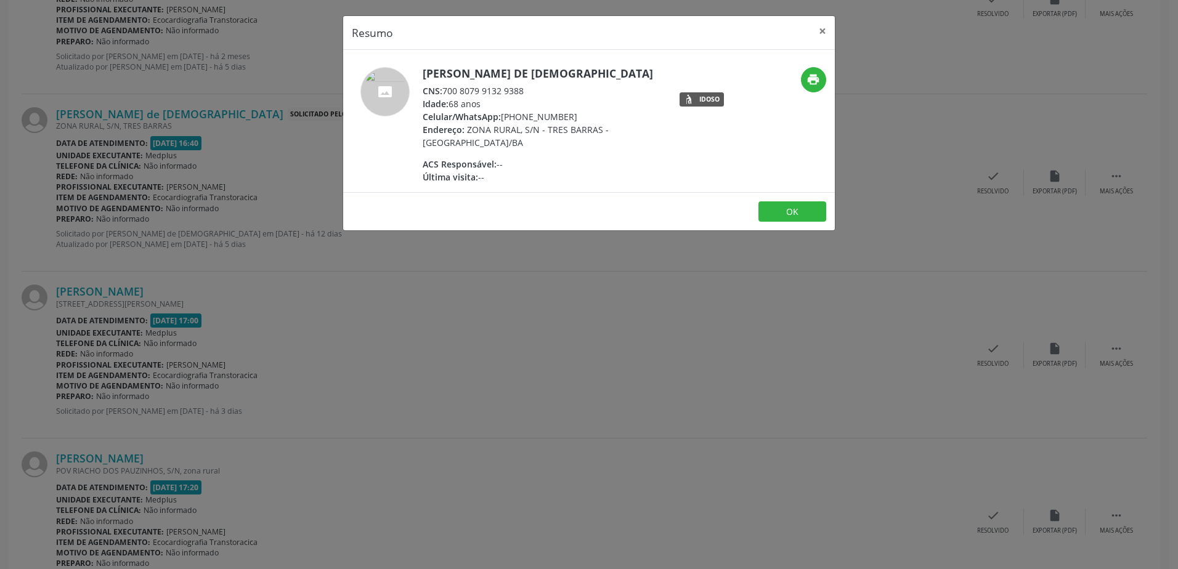
click at [434, 220] on footer "OK" at bounding box center [589, 211] width 492 height 39
click at [408, 269] on div "Resumo × [PERSON_NAME] de [DEMOGRAPHIC_DATA] CNS: 700 8079 9132 9388 Idade: 68 …" at bounding box center [589, 284] width 1178 height 569
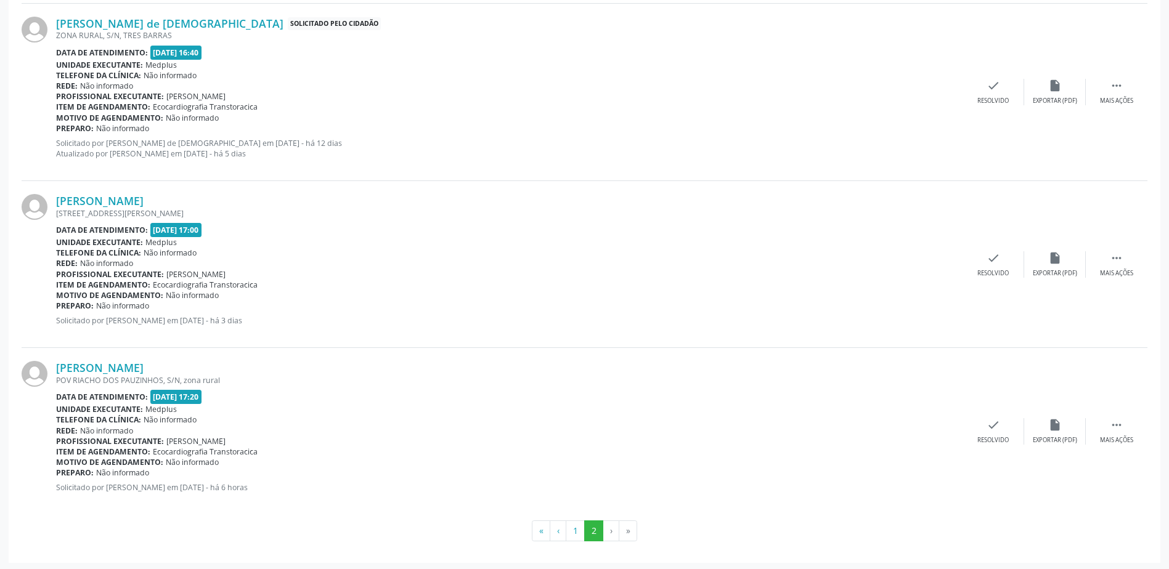
scroll to position [709, 0]
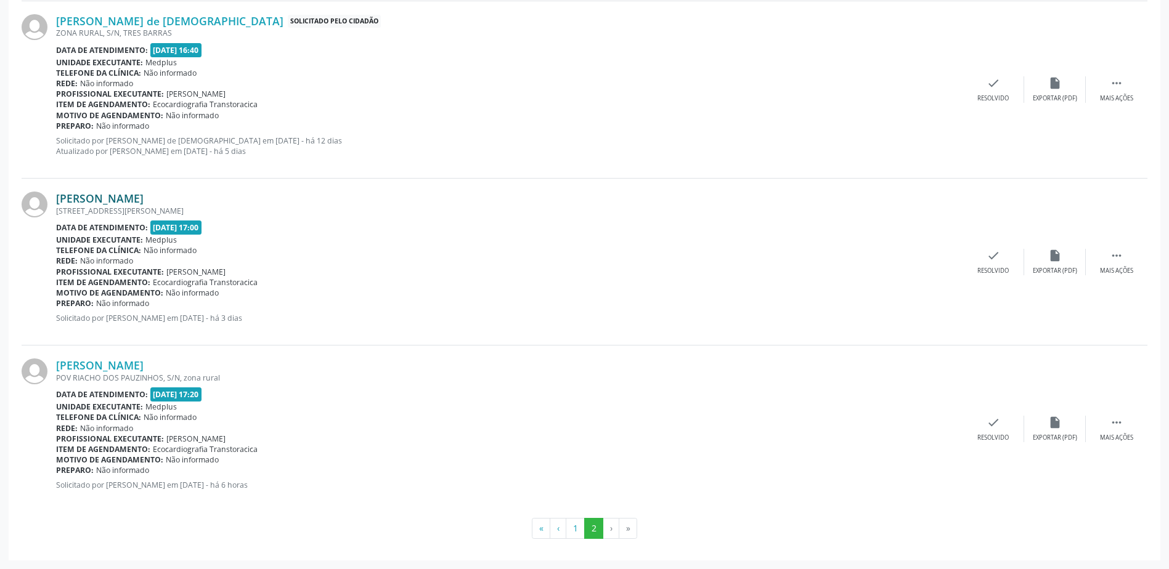
click at [116, 198] on link "[PERSON_NAME]" at bounding box center [99, 199] width 87 height 14
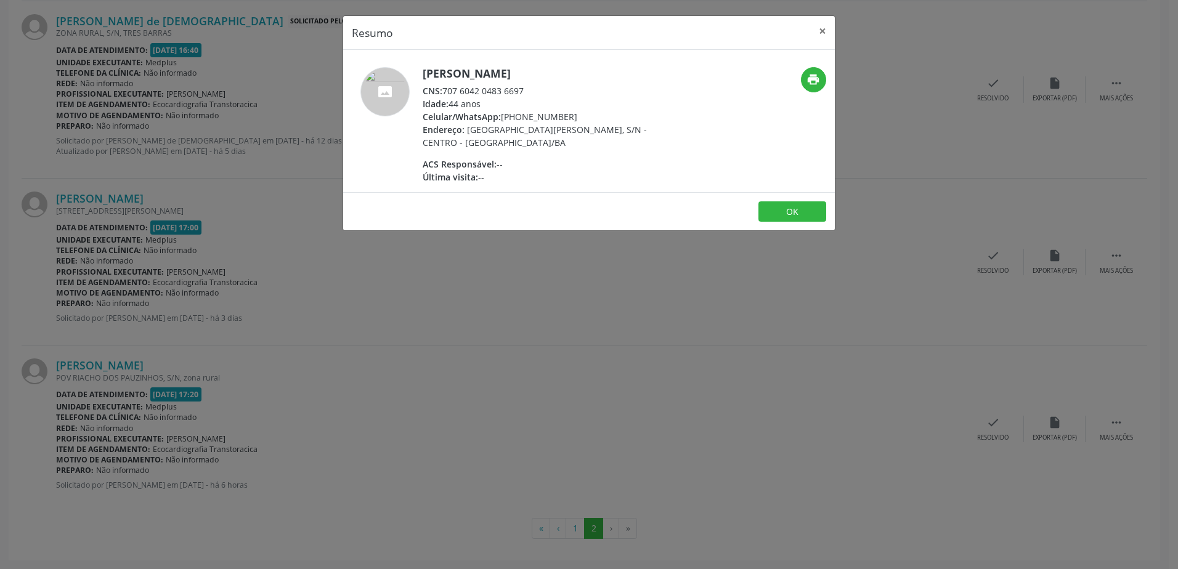
click at [610, 246] on div "Resumo × [PERSON_NAME] CNS: 707 6042 0483 6697 Idade: 44 anos Celular/WhatsApp:…" at bounding box center [589, 284] width 1178 height 569
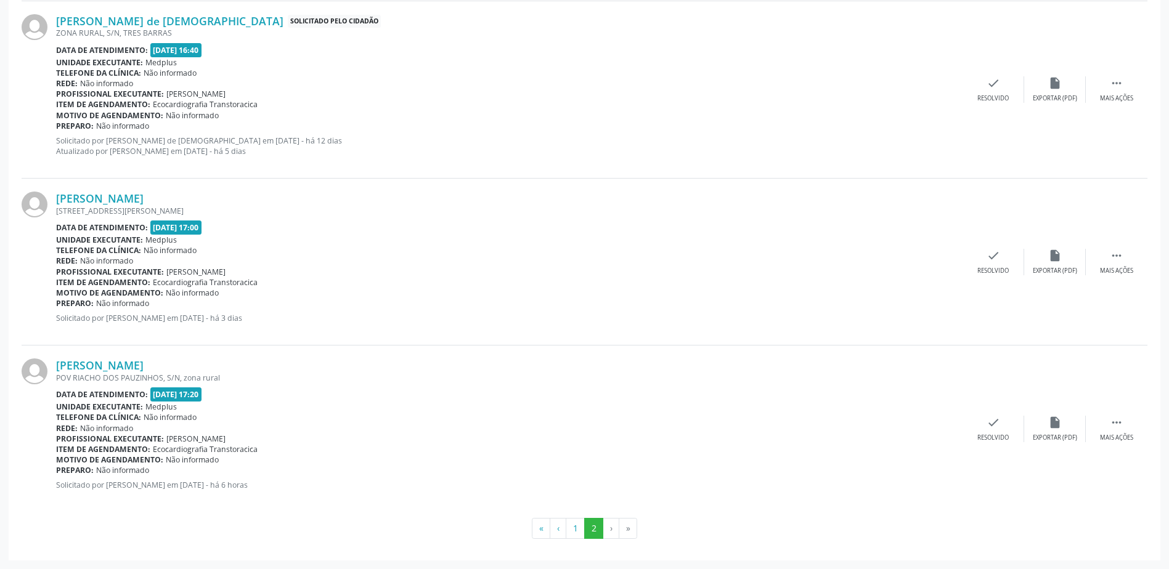
click at [148, 358] on div "[PERSON_NAME] POV [GEOGRAPHIC_DATA], S/N, zona rural Data de atendimento: [DATE…" at bounding box center [584, 429] width 1125 height 166
click at [139, 365] on link "[PERSON_NAME]" at bounding box center [99, 366] width 87 height 14
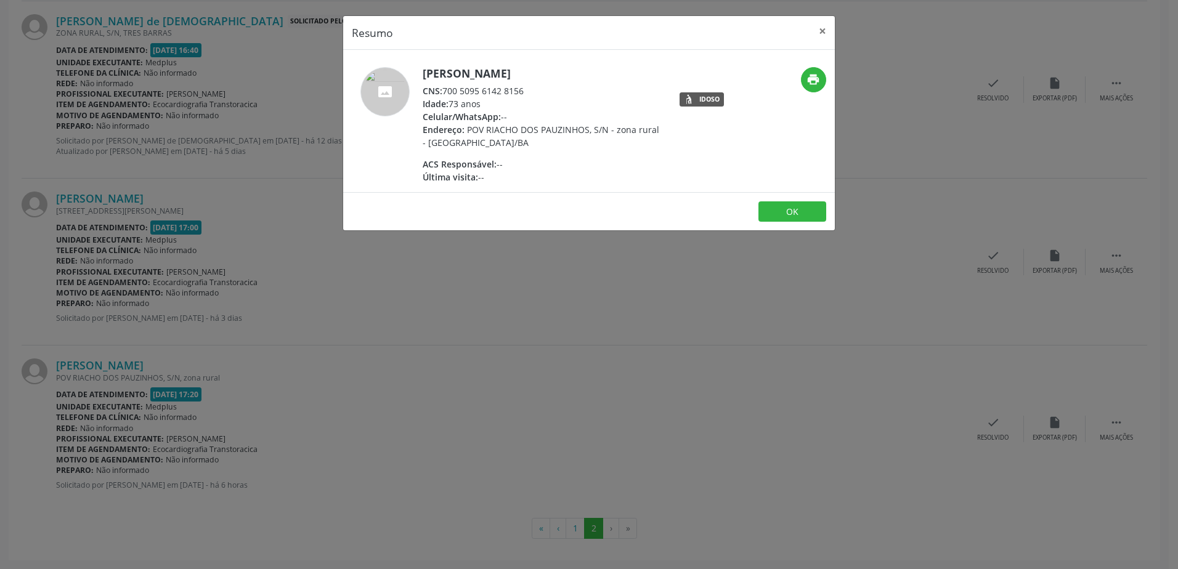
click at [580, 412] on div "Resumo × [PERSON_NAME] CNS: 700 5095 6142 8156 Idade: 73 anos Celular/WhatsApp:…" at bounding box center [589, 284] width 1178 height 569
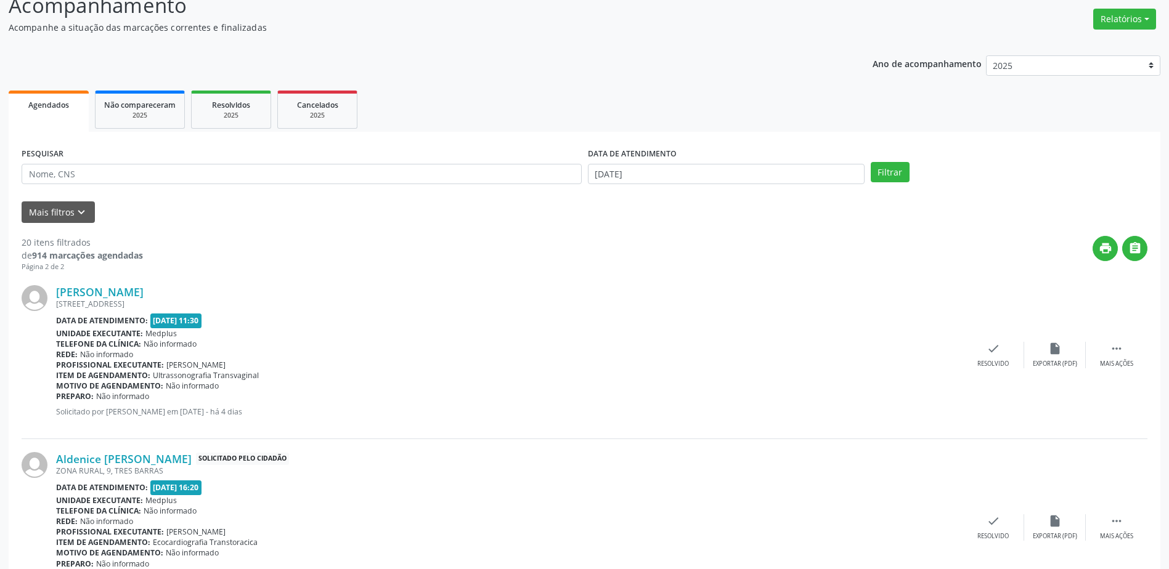
scroll to position [93, 0]
click at [719, 181] on body "Central de Marcação notifications [PERSON_NAME] Recepcionista da clínica  Conf…" at bounding box center [584, 191] width 1169 height 569
click at [651, 315] on span "23" at bounding box center [655, 311] width 24 height 24
type input "23/09/2025"
click at [651, 315] on span "23" at bounding box center [655, 311] width 24 height 24
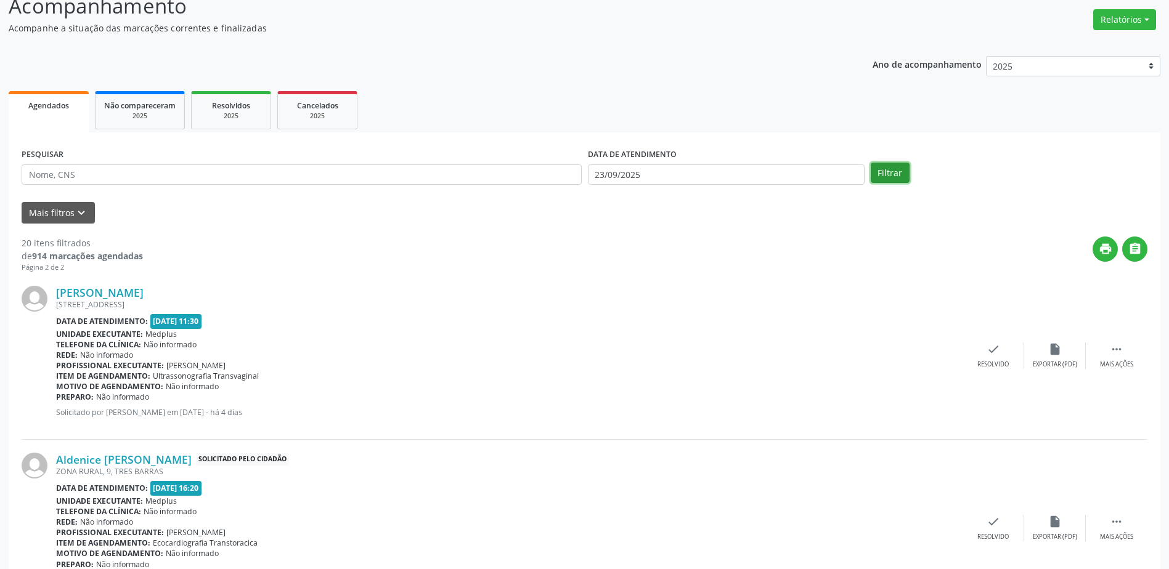
click at [892, 171] on button "Filtrar" at bounding box center [889, 173] width 39 height 21
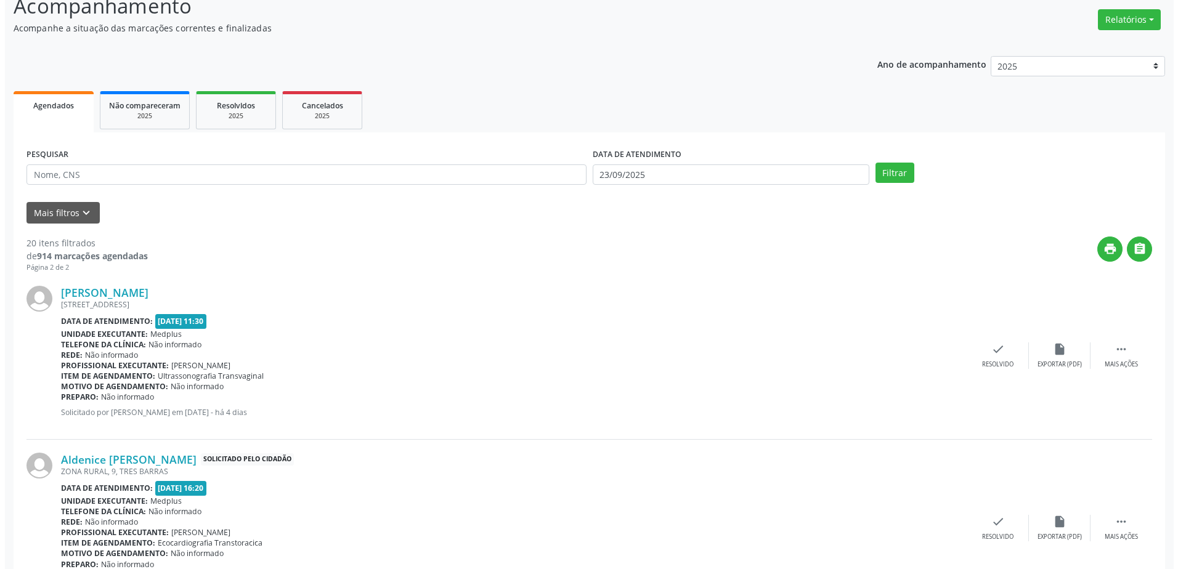
scroll to position [0, 0]
